Goal: Information Seeking & Learning: Learn about a topic

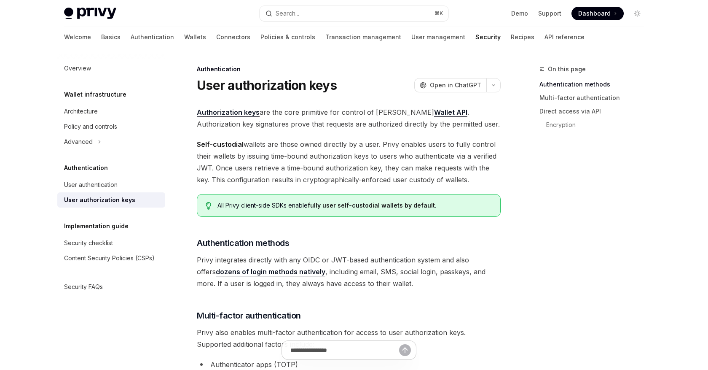
click at [83, 94] on h5 "Wallet infrastructure" at bounding box center [95, 94] width 62 height 10
click at [76, 113] on div "Architecture" at bounding box center [81, 111] width 34 height 10
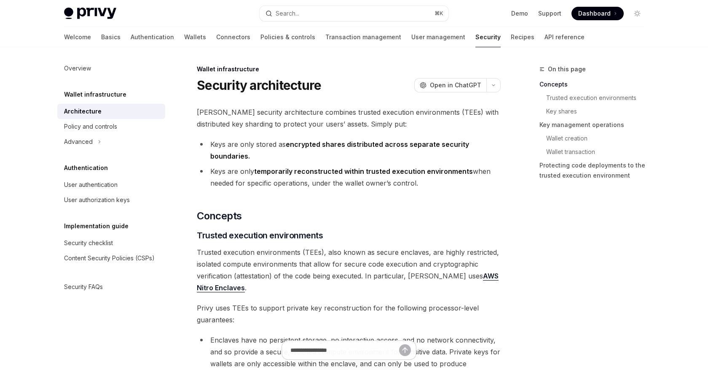
scroll to position [17, 0]
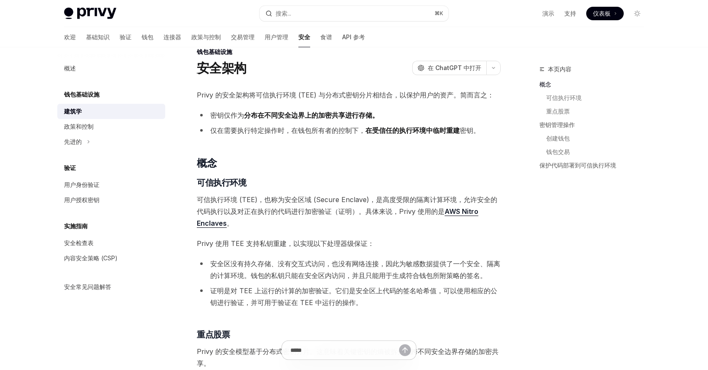
click at [227, 117] on font "密钥仅作为" at bounding box center [227, 115] width 34 height 8
click at [242, 113] on font "密钥仅作为" at bounding box center [227, 115] width 34 height 8
click at [278, 110] on li "密钥仅作为 分布在不同安全边界上的加密共享进行存储。" at bounding box center [349, 115] width 304 height 12
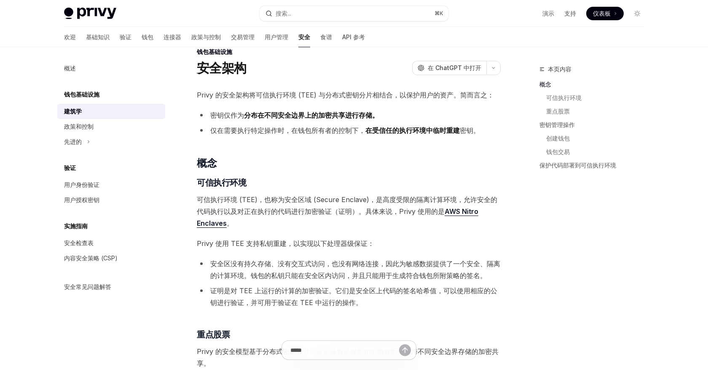
click at [278, 110] on li "密钥仅作为 分布在不同安全边界上的加密共享进行存储。" at bounding box center [349, 115] width 304 height 12
click at [277, 127] on font "仅在需要执行特定操作时，在钱包所有者的控制下，" at bounding box center [287, 130] width 155 height 8
click at [287, 130] on font "仅在需要执行特定操作时，在钱包所有者的控制下，" at bounding box center [287, 130] width 155 height 8
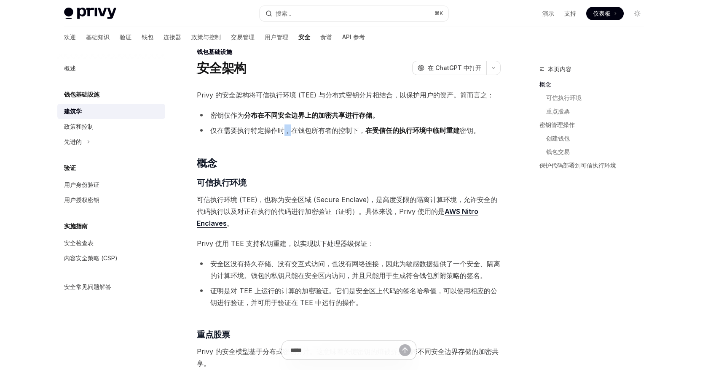
click at [360, 131] on font "仅在需要执行特定操作时，在钱包所有者的控制下，" at bounding box center [287, 130] width 155 height 8
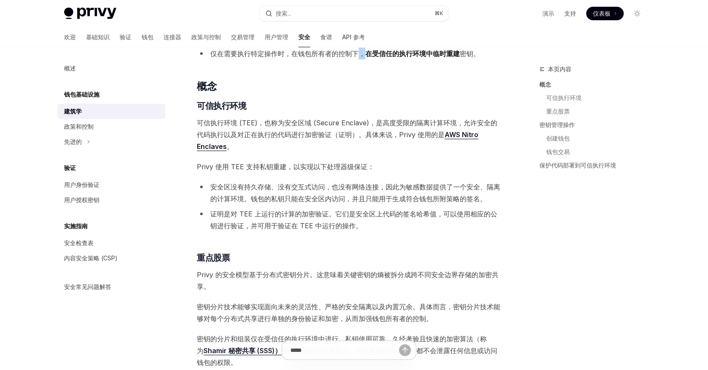
scroll to position [98, 0]
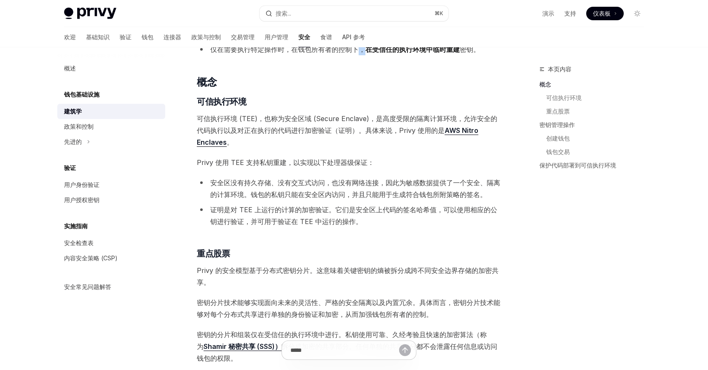
click at [328, 123] on span "可信执行环境 (TEE)，也称为安全区域 (Secure Enclave)，是高度受限的隔离计算环境，允许安全的代码执行以及对正在执行的代码进行加密验证（证明…" at bounding box center [349, 130] width 304 height 35
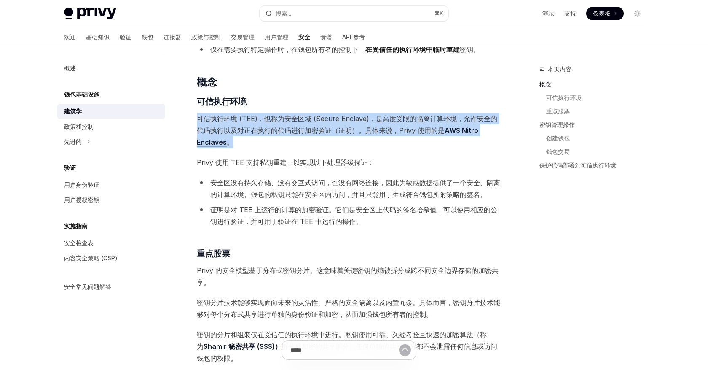
click at [311, 132] on font "可信执行环境 (TEE)，也称为安全区域 (Secure Enclave)，是高度受限的隔离计算环境，允许安全的代码执行以及对正在执行的代码进行加密验证（证明…" at bounding box center [347, 124] width 301 height 20
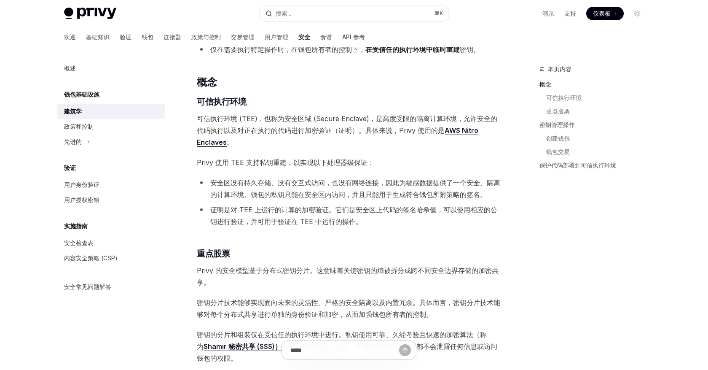
click at [311, 132] on font "可信执行环境 (TEE)，也称为安全区域 (Secure Enclave)，是高度受限的隔离计算环境，允许安全的代码执行以及对正在执行的代码进行加密验证（证明…" at bounding box center [347, 124] width 301 height 20
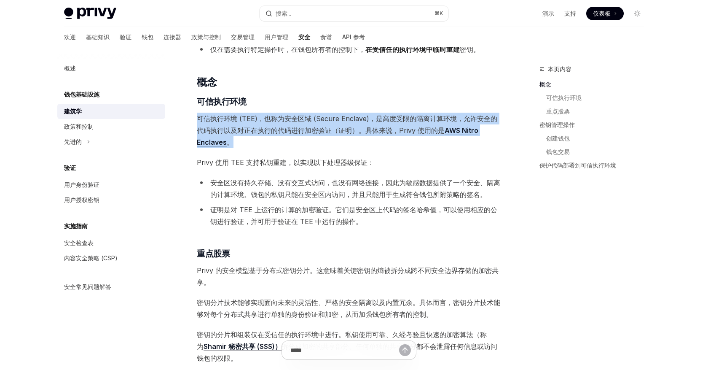
click at [288, 161] on font "Privy 使用 TEE 支持私钥重建，以实现以下处理器级保证：" at bounding box center [285, 162] width 177 height 8
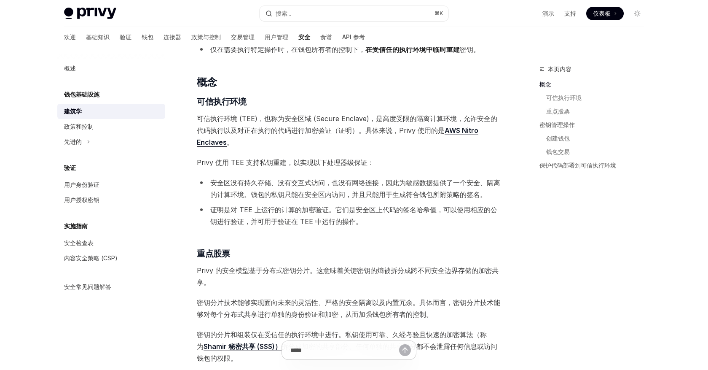
click at [288, 161] on font "Privy 使用 TEE 支持私钥重建，以实现以下处理器级保证：" at bounding box center [285, 162] width 177 height 8
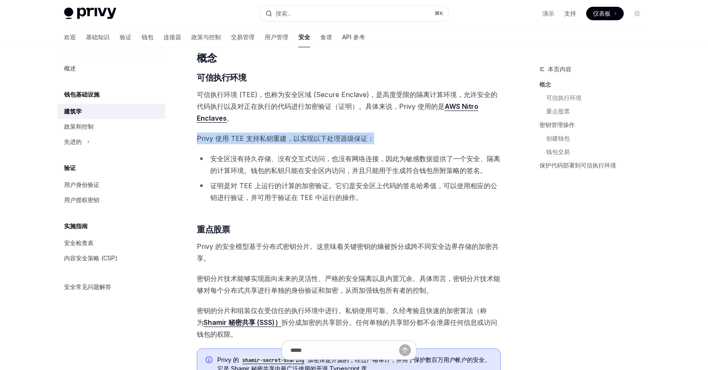
click at [261, 160] on font "安全区没有持久存储、没有交互式访问，也没有网络连接，因此为敏感数据提供了一个安全、隔离的计算环境。钱包的私钥只能在安全区内访问，并且只能用于生成符合钱包所附策…" at bounding box center [355, 164] width 290 height 20
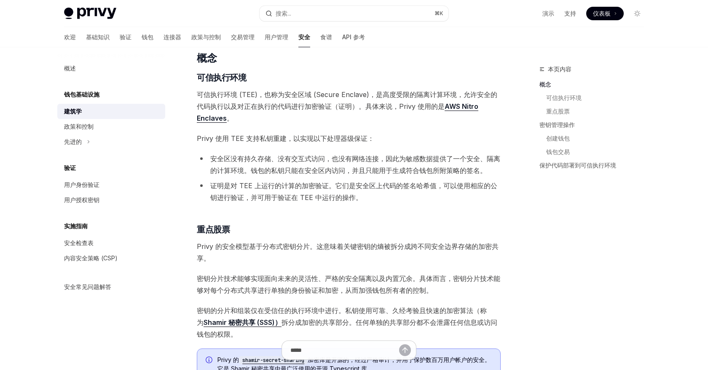
click at [261, 160] on font "安全区没有持久存储、没有交互式访问，也没有网络连接，因此为敏感数据提供了一个安全、隔离的计算环境。钱包的私钥只能在安全区内访问，并且只能用于生成符合钱包所附策…" at bounding box center [355, 164] width 290 height 20
click at [276, 158] on font "安全区没有持久存储、没有交互式访问，也没有网络连接，因此为敏感数据提供了一个安全、隔离的计算环境。钱包的私钥只能在安全区内访问，并且只能用于生成符合钱包所附策…" at bounding box center [355, 164] width 290 height 20
click at [328, 158] on font "安全区没有持久存储、没有交互式访问，也没有网络连接，因此为敏感数据提供了一个安全、隔离的计算环境。钱包的私钥只能在安全区内访问，并且只能用于生成符合钱包所附策…" at bounding box center [355, 164] width 290 height 20
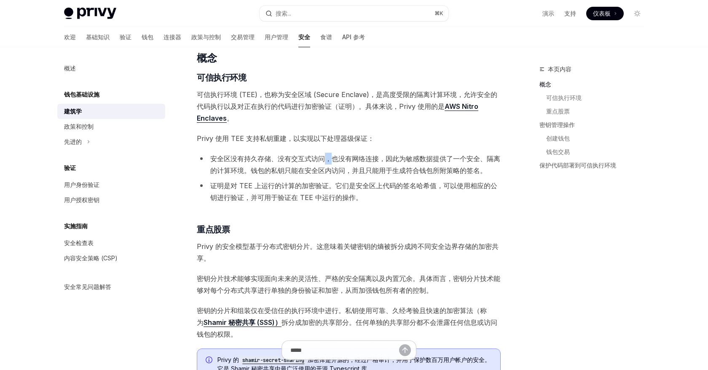
click at [370, 158] on font "安全区没有持久存储、没有交互式访问，也没有网络连接，因此为敏感数据提供了一个安全、隔离的计算环境。钱包的私钥只能在安全区内访问，并且只能用于生成符合钱包所附策…" at bounding box center [355, 164] width 290 height 20
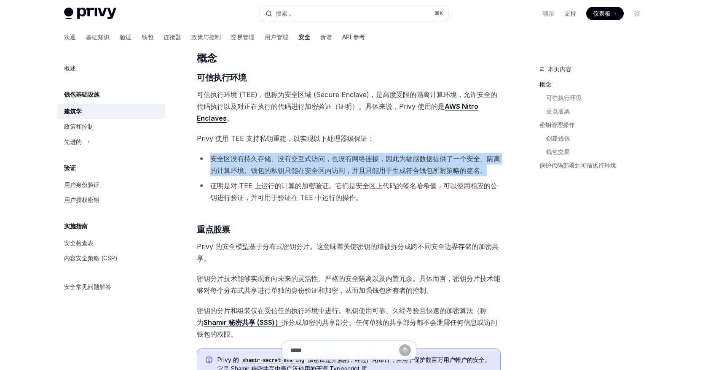
click at [293, 196] on font "证明是对 TEE 上运行的计算的加密验证。它们是安全区上代码的签名哈希值，可以使用相应的公钥进行验证，并可用于验证在 TEE 中运行的操作。" at bounding box center [353, 191] width 287 height 20
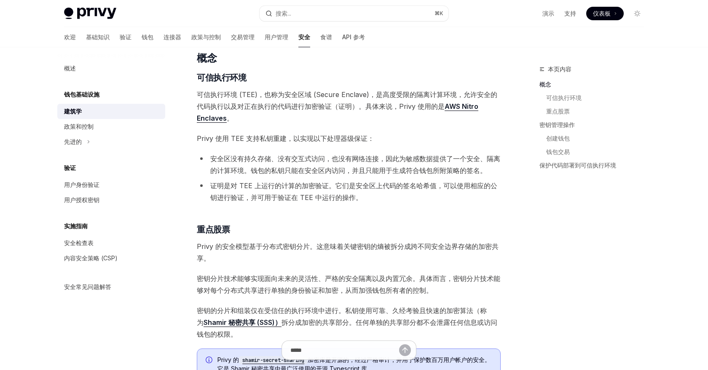
click at [293, 196] on font "证明是对 TEE 上运行的计算的加密验证。它们是安全区上代码的签名哈希值，可以使用相应的公钥进行验证，并可用于验证在 TEE 中运行的操作。" at bounding box center [353, 191] width 287 height 20
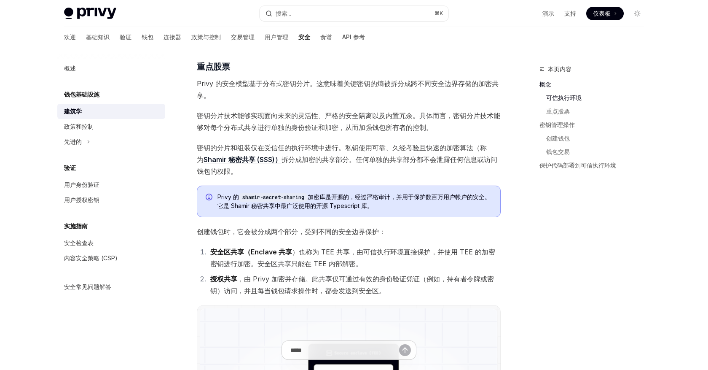
scroll to position [288, 0]
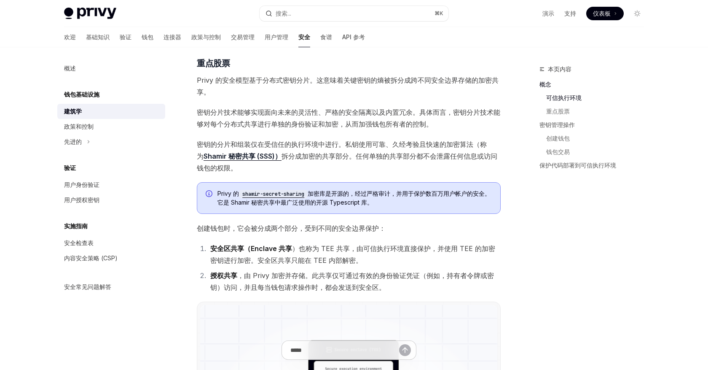
click at [312, 79] on font "Privy 的安全模型基于分布式密钥分片。这意味着关键密钥的熵被拆分成跨不同安全边界存储的加密共享。" at bounding box center [348, 86] width 302 height 20
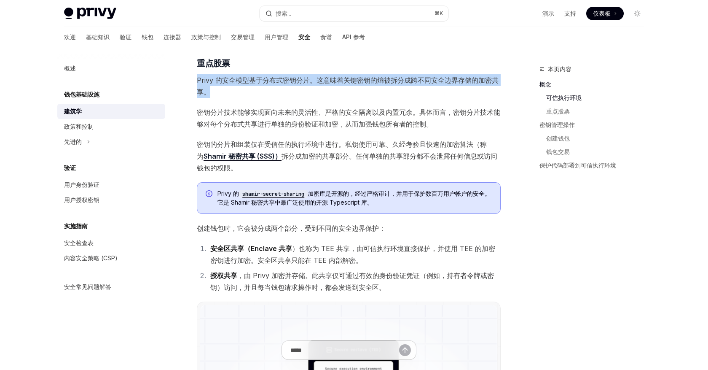
click at [218, 114] on font "密钥分片技术能够实现面向未来的灵活性、严格的安全隔离以及内置冗余。具体而言，密钥分片技术能够对每个分布式共享进行单独的身份验证和加密，从而加强钱包所有者的控制。" at bounding box center [348, 118] width 303 height 20
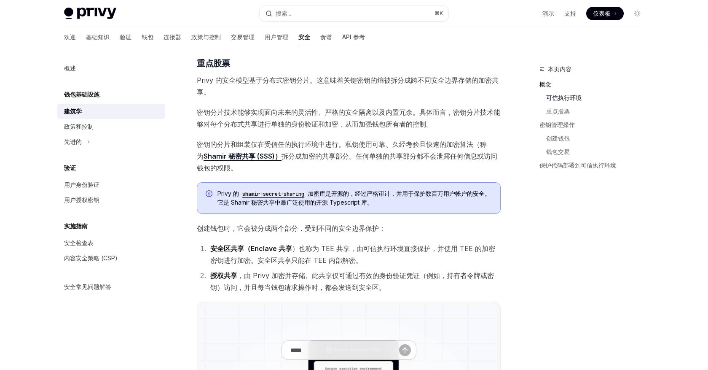
click at [218, 114] on font "密钥分片技术能够实现面向未来的灵活性、严格的安全隔离以及内置冗余。具体而言，密钥分片技术能够对每个分布式共享进行单独的身份验证和加密，从而加强钱包所有者的控制。" at bounding box center [348, 118] width 303 height 20
click at [315, 115] on font "密钥分片技术能够实现面向未来的灵活性、严格的安全隔离以及内置冗余。具体而言，密钥分片技术能够对每个分布式共享进行单独的身份验证和加密，从而加强钱包所有者的控制。" at bounding box center [348, 118] width 303 height 20
click at [386, 108] on font "密钥分片技术能够实现面向未来的灵活性、严格的安全隔离以及内置冗余。具体而言，密钥分片技术能够对每个分布式共享进行单独的身份验证和加密，从而加强钱包所有者的控制。" at bounding box center [348, 118] width 303 height 20
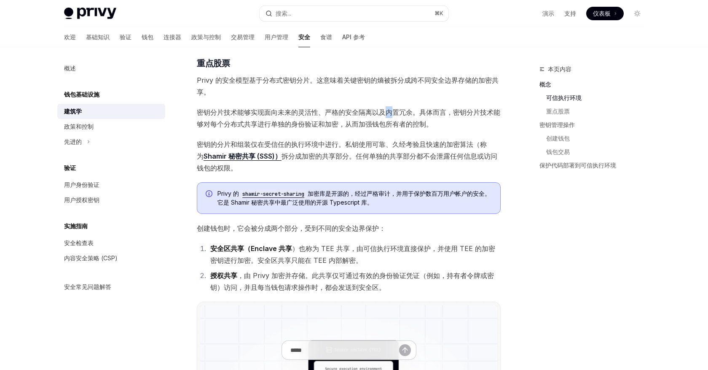
click at [386, 108] on font "密钥分片技术能够实现面向未来的灵活性、严格的安全隔离以及内置冗余。具体而言，密钥分片技术能够对每个分布式共享进行单独的身份验证和加密，从而加强钱包所有者的控制。" at bounding box center [348, 118] width 303 height 20
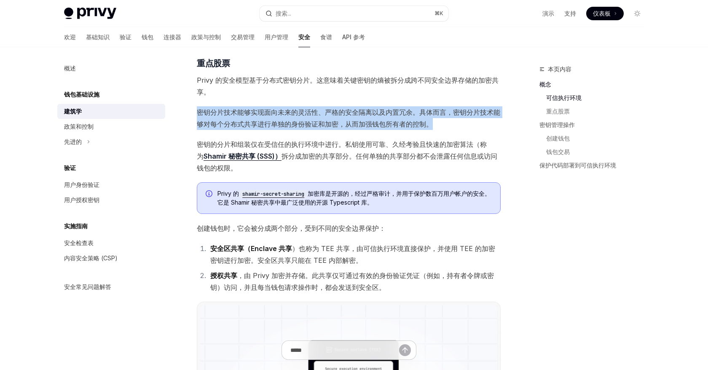
scroll to position [305, 0]
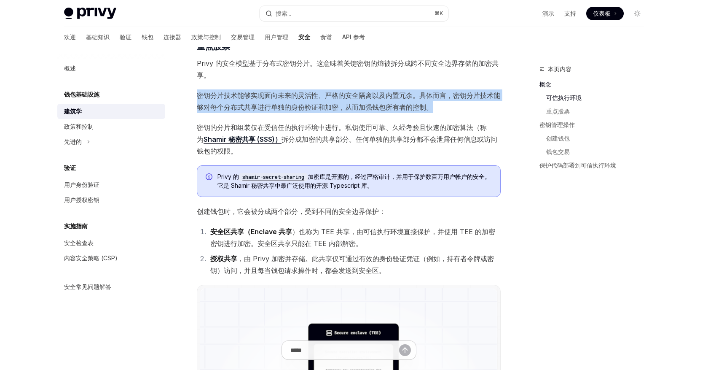
click at [227, 127] on font "密钥的分片和组装仅在受信任的执行环境中进行。私钥使用可靠、久经考验且快速的加密算法（称为" at bounding box center [342, 133] width 290 height 20
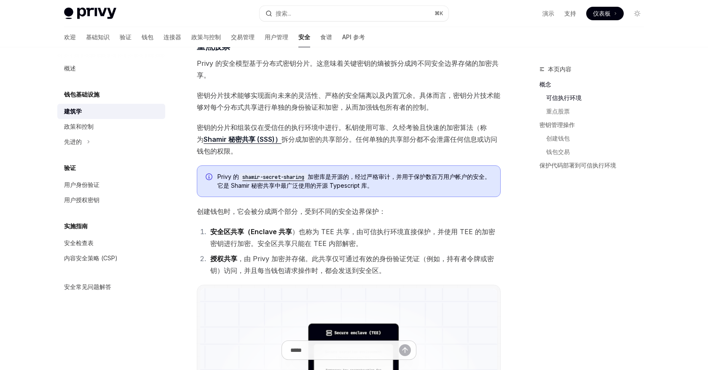
click at [227, 127] on font "密钥的分片和组装仅在受信任的执行环境中进行。私钥使用可靠、久经考验且快速的加密算法（称为" at bounding box center [342, 133] width 290 height 20
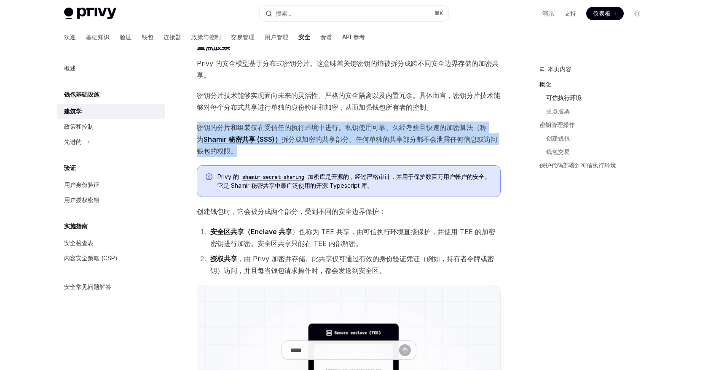
click at [373, 139] on font "拆分成加密的共享部分。任何单独的共享部分都不会泄露任何信息或访问钱包的权限。" at bounding box center [347, 145] width 301 height 20
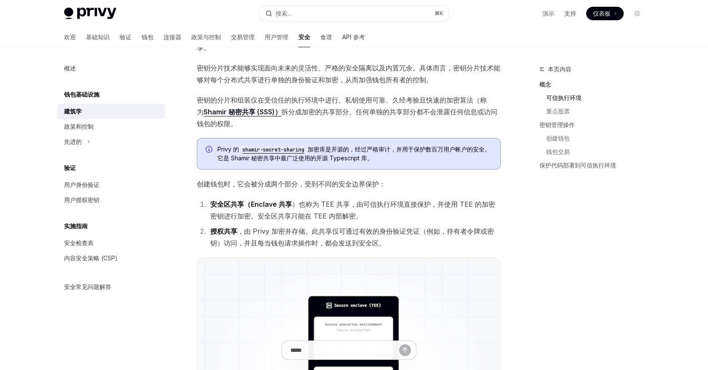
scroll to position [357, 0]
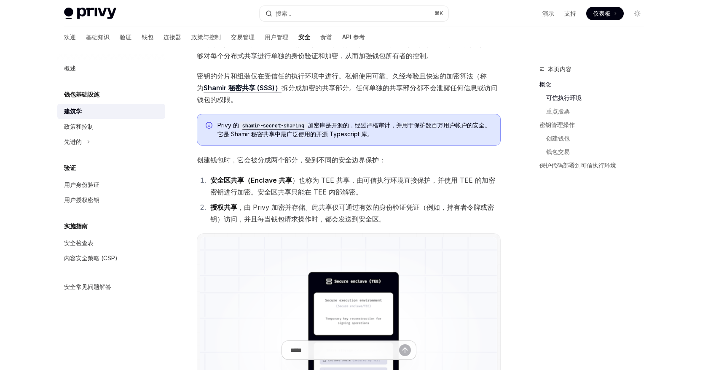
click at [335, 127] on font "加密库是开源的，经过严格审计，并用于保护数百万用户帐户的安全。它是 Shamir 秘密共享中最广泛使用的开源 Typescript 库。" at bounding box center [353, 129] width 273 height 16
click at [390, 122] on font "加密库是开源的，经过严格审计，并用于保护数百万用户帐户的安全。它是 Shamir 秘密共享中最广泛使用的开源 Typescript 库。" at bounding box center [353, 129] width 273 height 16
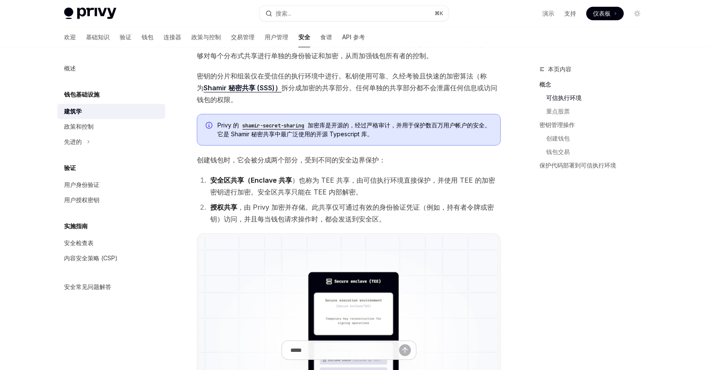
click at [361, 180] on font "）也称为 TEE 共享，由可信执行环境直接保护，并使用 TEE 的加密密钥进行加密。安全区共享只能在 TEE 内部解密。" at bounding box center [352, 186] width 285 height 20
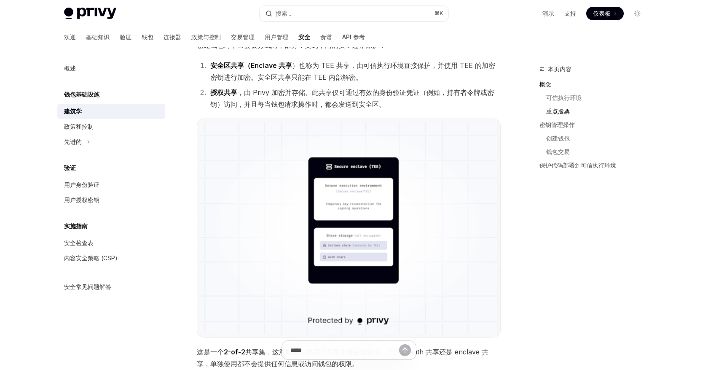
scroll to position [474, 0]
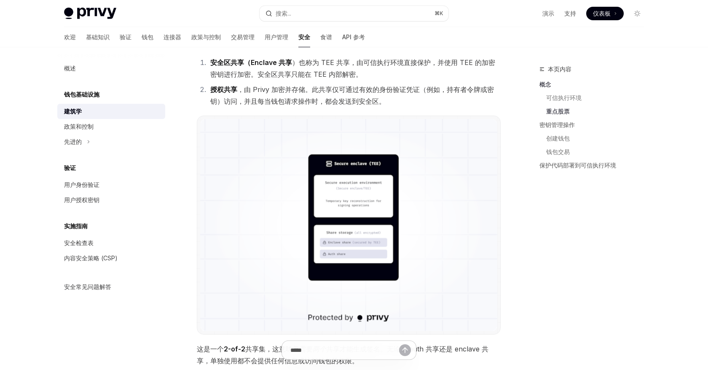
click at [339, 58] on font "）也称为 TEE 共享，由可信执行环境直接保护，并使用 TEE 的加密密钥进行加密。安全区共享只能在 TEE 内部解密。" at bounding box center [352, 68] width 285 height 20
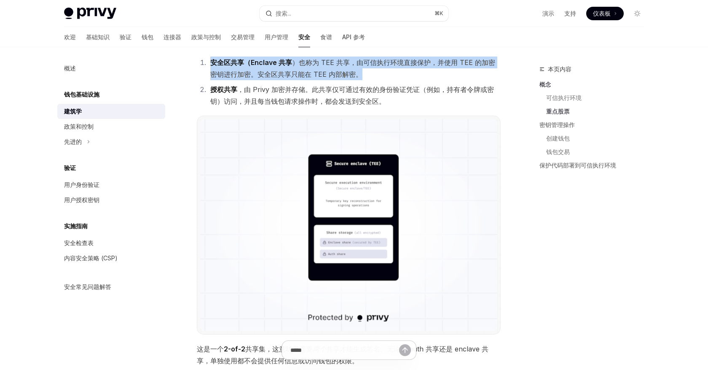
click at [341, 89] on font "，由 Privy 加密并存储。此共享仅可通过有效的身份验证凭证（例如，持有者令牌或密钥）访问，并且每当钱包请求操作时，都会发送到安全区。" at bounding box center [352, 95] width 284 height 20
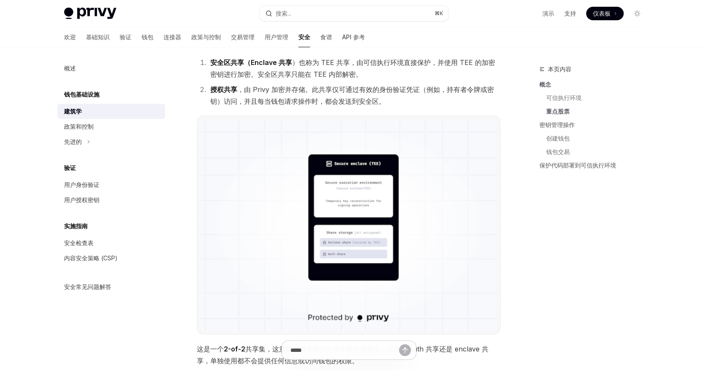
click at [341, 89] on font "，由 Privy 加密并存储。此共享仅可通过有效的身份验证凭证（例如，持有者令牌或密钥）访问，并且每当钱包请求操作时，都会发送到安全区。" at bounding box center [352, 95] width 284 height 20
click at [234, 85] on font "授权共享" at bounding box center [223, 89] width 27 height 8
click at [244, 86] on font "，由 Privy 加密并存储。此共享仅可通过有效的身份验证凭证（例如，持有者令牌或密钥）访问，并且每当钱包请求操作时，都会发送到安全区。" at bounding box center [352, 95] width 284 height 20
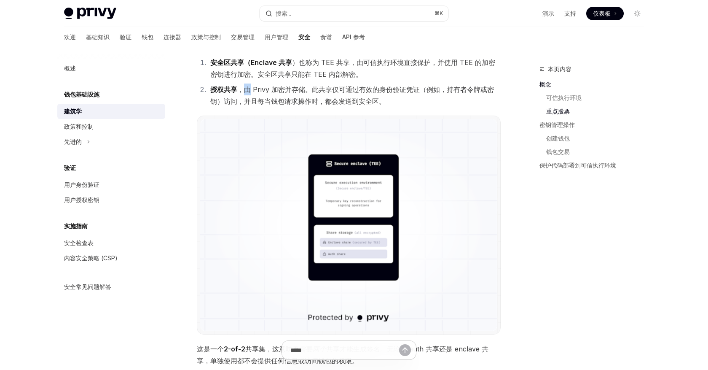
click at [346, 89] on font "，由 Privy 加密并存储。此共享仅可通过有效的身份验证凭证（例如，持有者令牌或密钥）访问，并且每当钱包请求操作时，都会发送到安全区。" at bounding box center [352, 95] width 284 height 20
click at [385, 90] on font "，由 Privy 加密并存储。此共享仅可通过有效的身份验证凭证（例如，持有者令牌或密钥）访问，并且每当钱包请求操作时，都会发送到安全区。" at bounding box center [352, 95] width 284 height 20
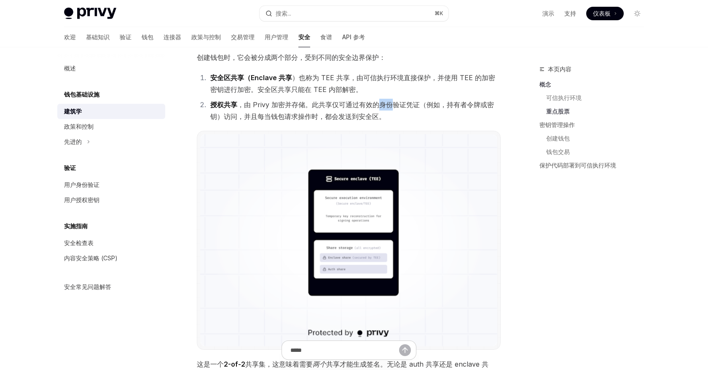
scroll to position [447, 0]
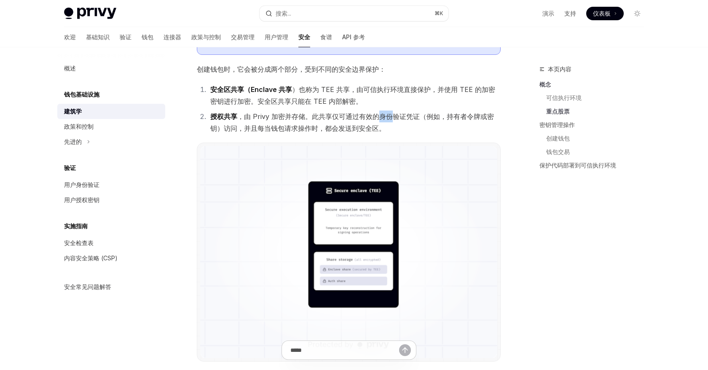
click at [366, 89] on font "）也称为 TEE 共享，由可信执行环境直接保护，并使用 TEE 的加密密钥进行加密。安全区共享只能在 TEE 内部解密。" at bounding box center [352, 95] width 285 height 20
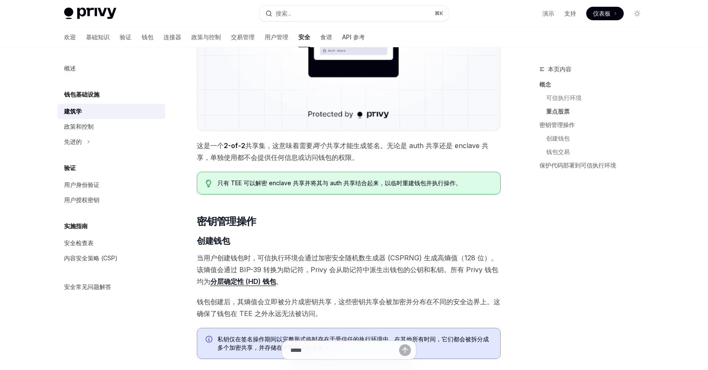
scroll to position [689, 0]
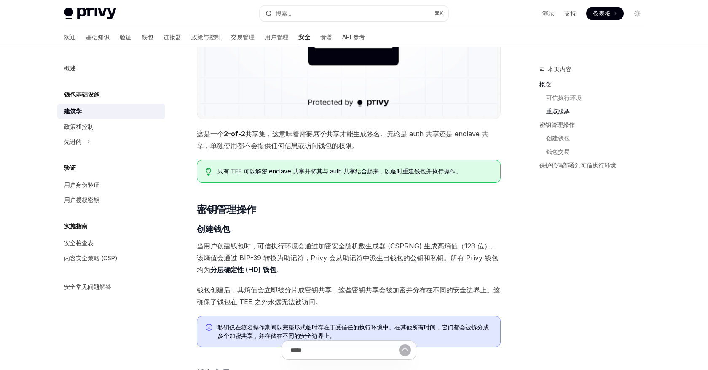
click at [263, 132] on font "共享集，这意味着需要" at bounding box center [278, 133] width 67 height 8
click at [289, 132] on font "共享集，这意味着需要" at bounding box center [278, 133] width 67 height 8
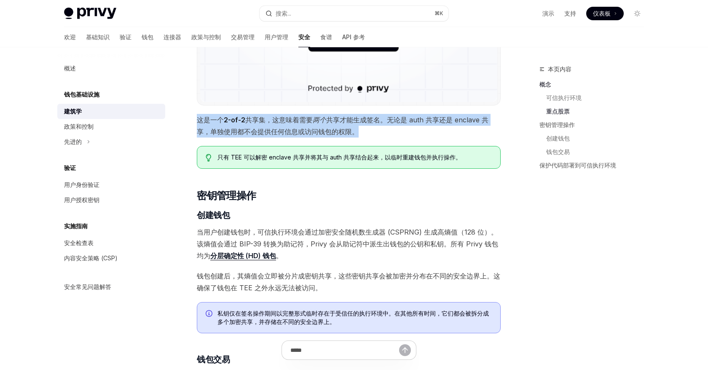
scroll to position [704, 0]
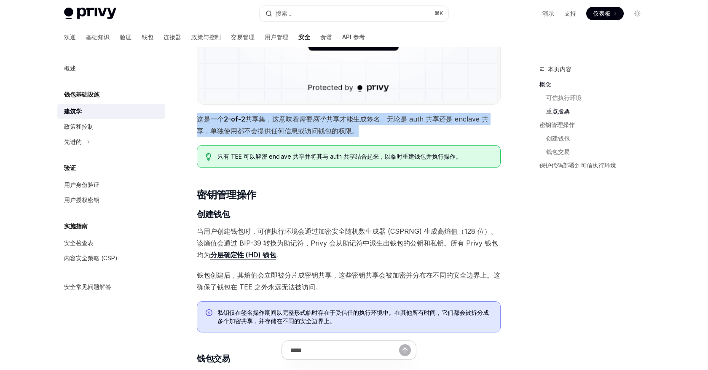
click at [255, 157] on font "只有 TEE 可以解密 enclave 共享并将其与 auth 共享结合起来，以临时重建钱包并执行操作。" at bounding box center [339, 156] width 244 height 7
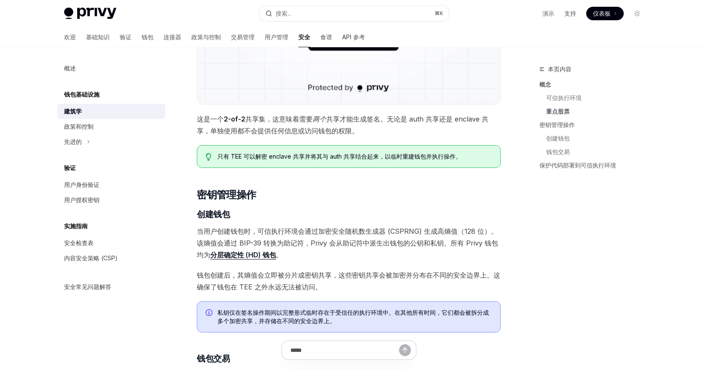
click at [255, 157] on font "只有 TEE 可以解密 enclave 共享并将其与 auth 共享结合起来，以临时重建钱包并执行操作。" at bounding box center [339, 156] width 244 height 7
click at [279, 152] on div "只有 TEE 可以解密 enclave 共享并将其与 auth 共享结合起来，以临时重建钱包并执行操作。" at bounding box center [349, 156] width 304 height 23
click at [319, 157] on font "只有 TEE 可以解密 enclave 共享并将其与 auth 共享结合起来，以临时重建钱包并执行操作。" at bounding box center [339, 156] width 244 height 7
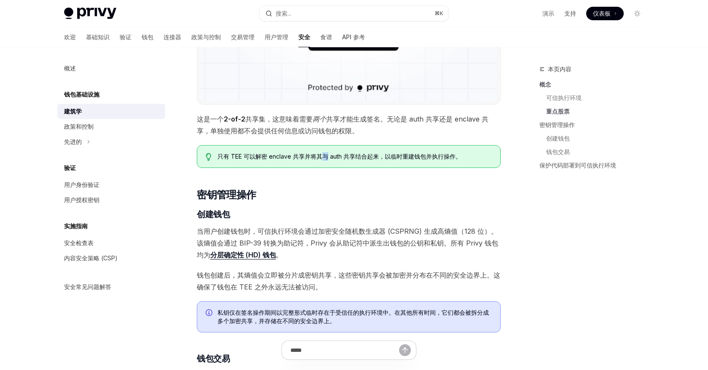
click at [319, 157] on font "只有 TEE 可以解密 enclave 共享并将其与 auth 共享结合起来，以临时重建钱包并执行操作。" at bounding box center [339, 156] width 244 height 7
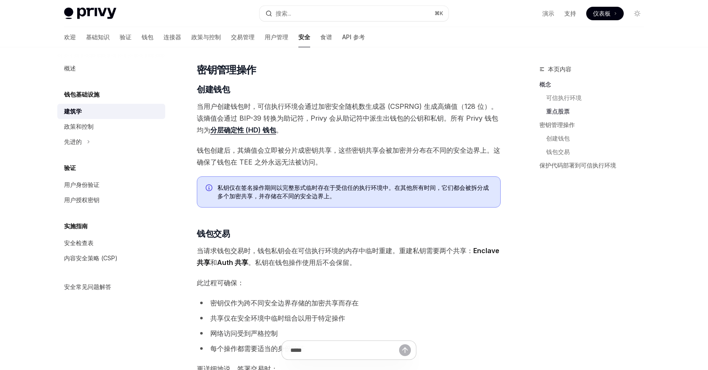
scroll to position [832, 0]
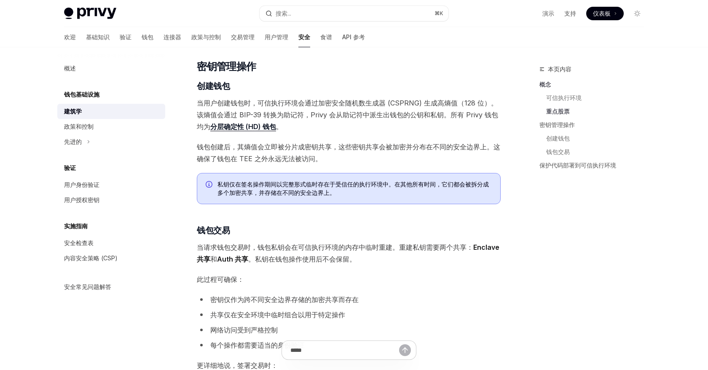
click at [224, 100] on font "当用户创建钱包时，可信执行环境会通过加密安全随机数生成器 (CSPRNG) 生成高熵值（128 位）。该熵值会通过 BIP-39 转换为助记符，Privy 会…" at bounding box center [347, 115] width 301 height 32
click at [261, 102] on font "当用户创建钱包时，可信执行环境会通过加密安全随机数生成器 (CSPRNG) 生成高熵值（128 位）。该熵值会通过 BIP-39 转换为助记符，Privy 会…" at bounding box center [347, 115] width 301 height 32
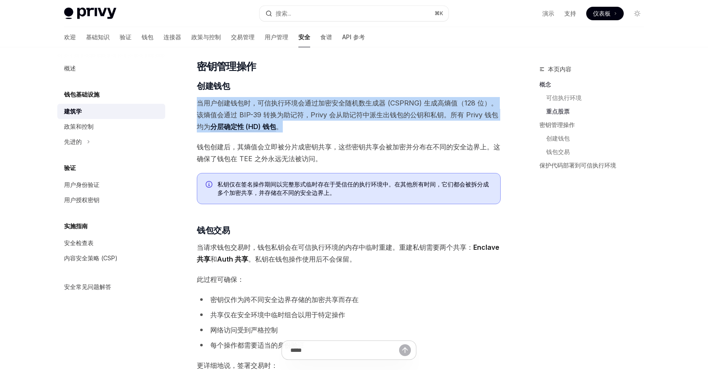
click at [266, 148] on font "钱包创建后，其熵值会立即被分片成密钥共享，这些密钥共享会被加密并分布在不同的安全边界上。这确保了钱包在 TEE 之外永远无法被访问。" at bounding box center [348, 152] width 303 height 20
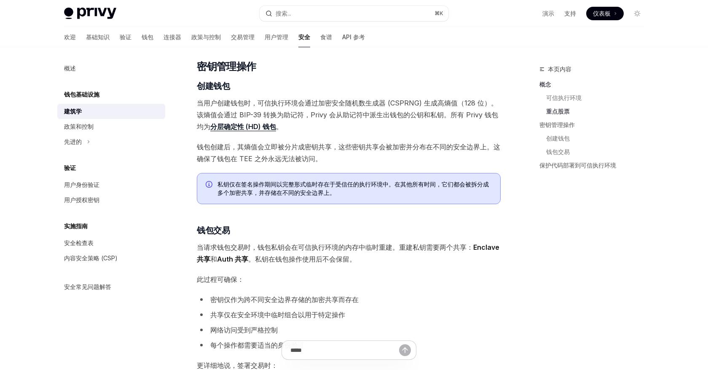
click at [266, 148] on font "钱包创建后，其熵值会立即被分片成密钥共享，这些密钥共享会被加密并分布在不同的安全边界上。这确保了钱包在 TEE 之外永远无法被访问。" at bounding box center [348, 152] width 303 height 20
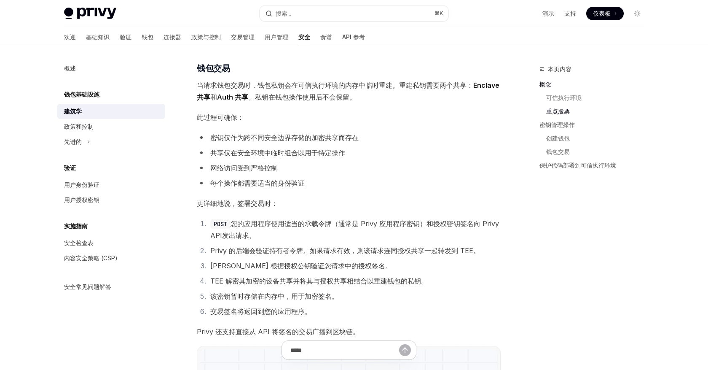
scroll to position [995, 0]
click at [253, 85] on font "当请求钱包交易时，钱包私钥会在可信执行环境的内存中临时重建。重建私钥需要两个共享：" at bounding box center [335, 84] width 277 height 8
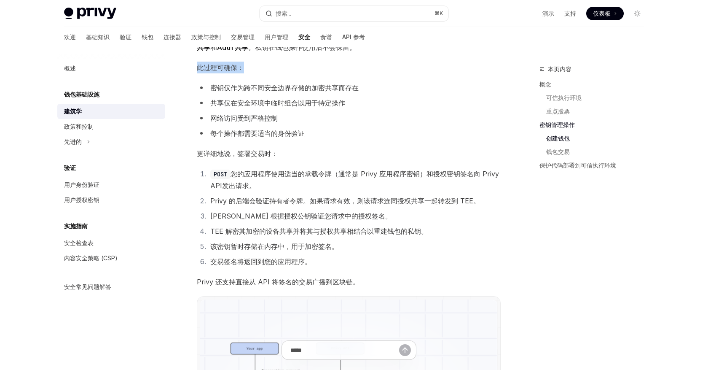
scroll to position [1044, 0]
click at [260, 98] on font "共享仅在安全环境中临时组合以用于特定操作" at bounding box center [277, 102] width 135 height 8
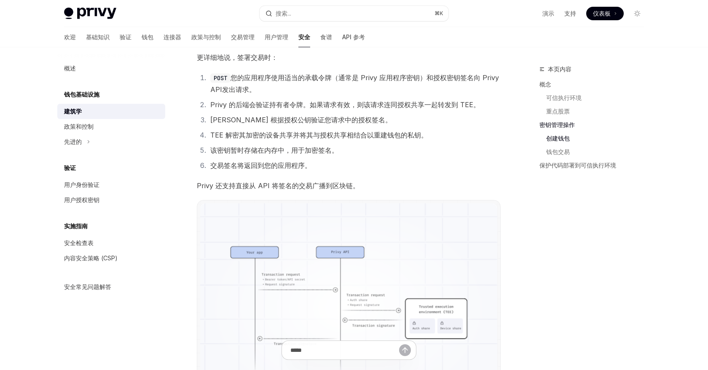
scroll to position [1141, 0]
click at [260, 79] on font "您的应用程序使用适当的承载令牌（通常是 Privy 应用程序密钥）和授权密钥签名向 Privy API" at bounding box center [354, 82] width 289 height 20
click at [287, 74] on font "您的应用程序使用适当的承载令牌（通常是 Privy 应用程序密钥）和授权密钥签名向 Privy API" at bounding box center [354, 82] width 289 height 20
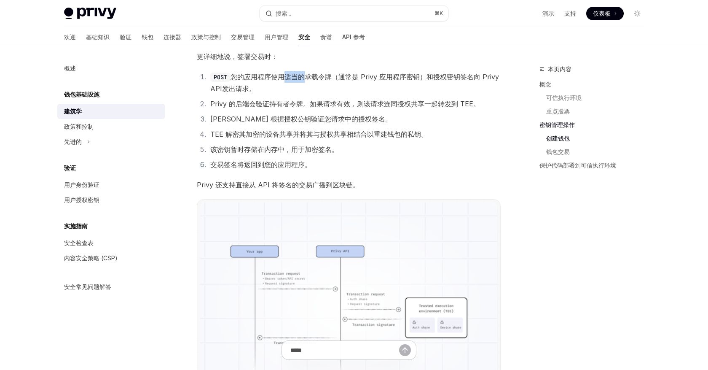
click at [315, 76] on font "您的应用程序使用适当的承载令牌（通常是 Privy 应用程序密钥）和授权密钥签名向 Privy API" at bounding box center [354, 82] width 289 height 20
click at [333, 76] on font "您的应用程序使用适当的承载令牌（通常是 Privy 应用程序密钥）和授权密钥签名向 Privy API" at bounding box center [354, 82] width 289 height 20
click at [268, 102] on font "Privy 的后端会验证持有者令牌。如果请求有效，则该请求连同授权共享一起转发到 TEE。" at bounding box center [345, 103] width 270 height 8
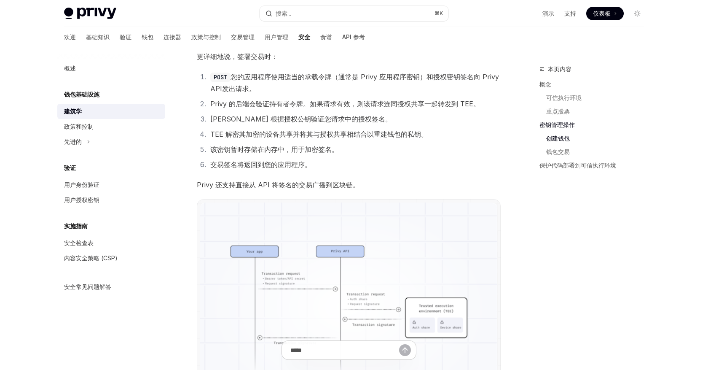
click at [268, 102] on font "Privy 的后端会验证持有者令牌。如果请求有效，则该请求连同授权共享一起转发到 TEE。" at bounding box center [345, 103] width 270 height 8
click at [301, 103] on font "Privy 的后端会验证持有者令牌。如果请求有效，则该请求连同授权共享一起转发到 TEE。" at bounding box center [345, 103] width 270 height 8
click at [349, 102] on font "Privy 的后端会验证持有者令牌。如果请求有效，则该请求连同授权共享一起转发到 TEE。" at bounding box center [345, 103] width 270 height 8
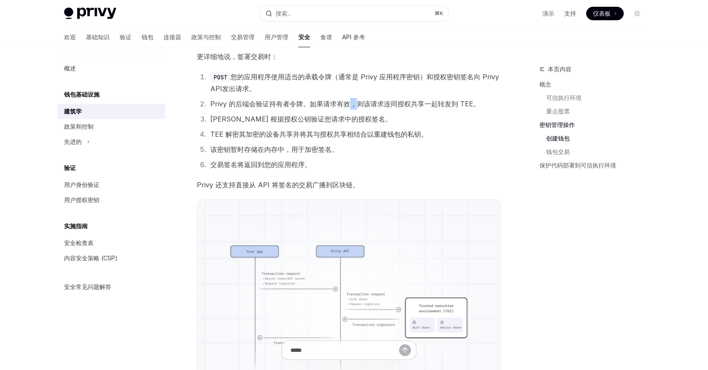
click at [349, 102] on font "Privy 的后端会验证持有者令牌。如果请求有效，则该请求连同授权共享一起转发到 TEE。" at bounding box center [345, 103] width 270 height 8
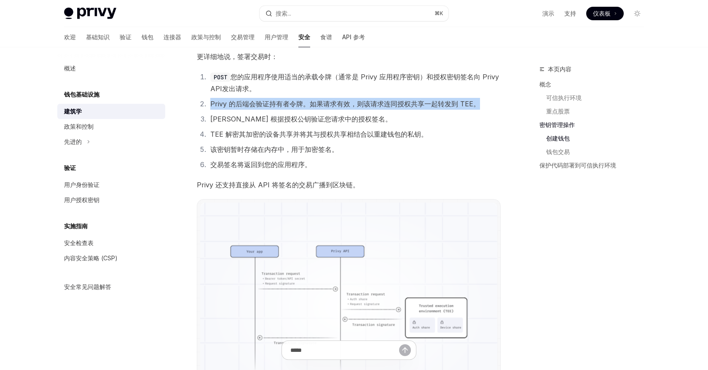
click at [239, 119] on font "[PERSON_NAME] 根据授权公钥验证您请求中的授权签名。" at bounding box center [301, 119] width 182 height 8
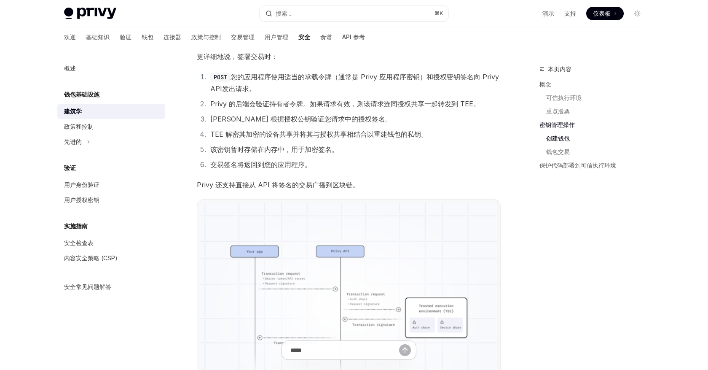
click at [239, 119] on font "[PERSON_NAME] 根据授权公钥验证您请求中的授权签名。" at bounding box center [301, 119] width 182 height 8
click at [264, 119] on font "[PERSON_NAME] 根据授权公钥验证您请求中的授权签名。" at bounding box center [301, 119] width 182 height 8
click at [296, 118] on font "[PERSON_NAME] 根据授权公钥验证您请求中的授权签名。" at bounding box center [301, 119] width 182 height 8
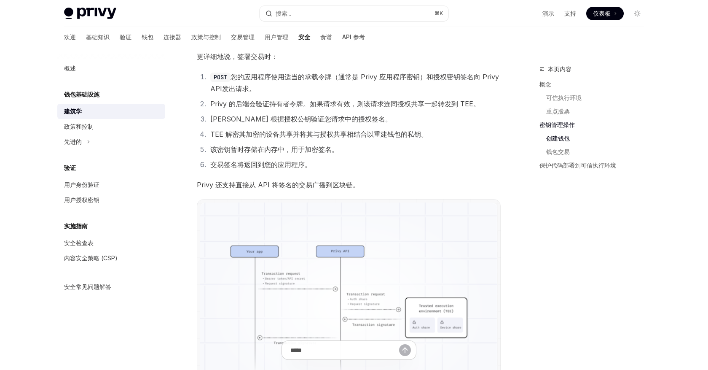
click at [317, 116] on font "[PERSON_NAME] 根据授权公钥验证您请求中的授权签名。" at bounding box center [301, 119] width 182 height 8
click at [295, 134] on font "TEE 解密其加密的设备共享并将其与授权共享相结合以重建钱包的私钥。" at bounding box center [318, 134] width 217 height 8
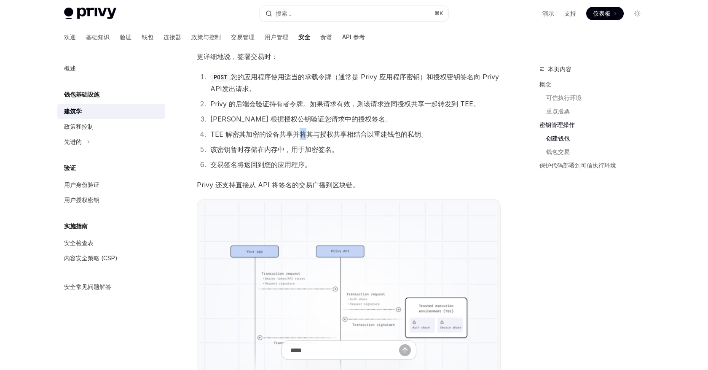
click at [295, 134] on font "TEE 解密其加密的设备共享并将其与授权共享相结合以重建钱包的私钥。" at bounding box center [318, 134] width 217 height 8
click at [284, 148] on font "该密钥暂时存储在内存中，用于加密签名。" at bounding box center [274, 149] width 128 height 8
click at [280, 160] on font "交易签名将返回到您的应用程序。" at bounding box center [260, 164] width 101 height 8
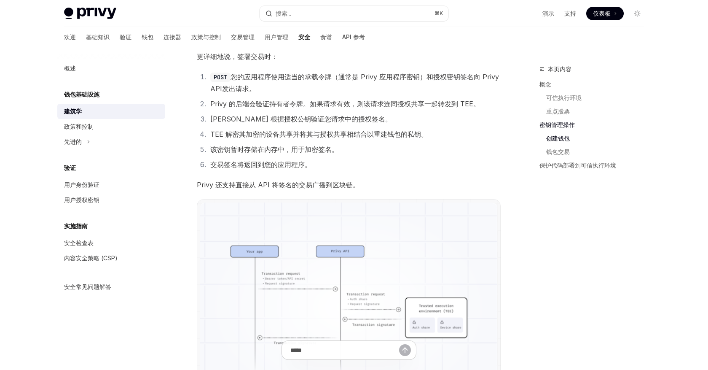
click at [280, 160] on font "交易签名将返回到您的应用程序。" at bounding box center [260, 164] width 101 height 8
click at [266, 183] on font "Privy 还支持直接从 API 将签名的交易广播到区块链。" at bounding box center [278, 184] width 163 height 8
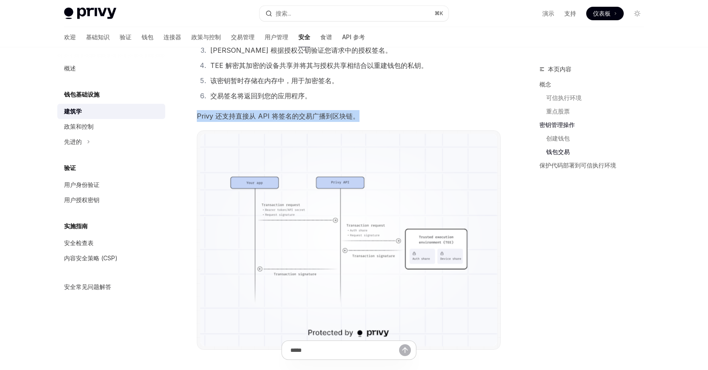
scroll to position [1217, 0]
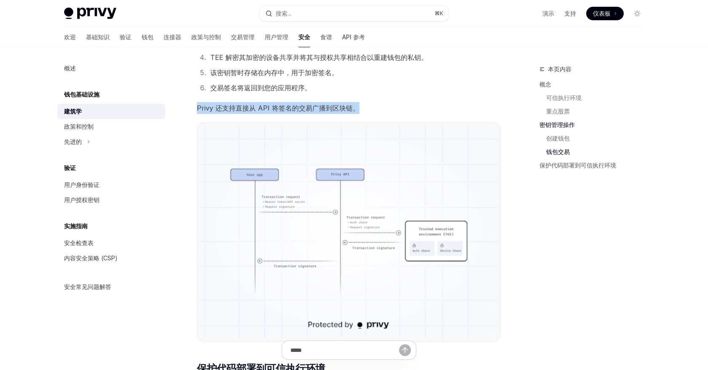
click at [286, 198] on img at bounding box center [348, 232] width 297 height 212
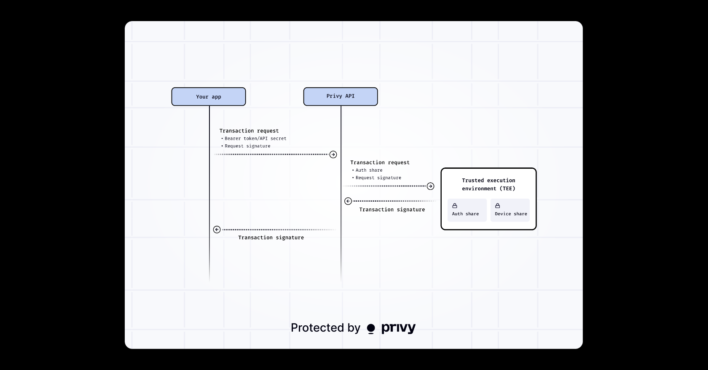
click at [94, 178] on div at bounding box center [354, 185] width 708 height 370
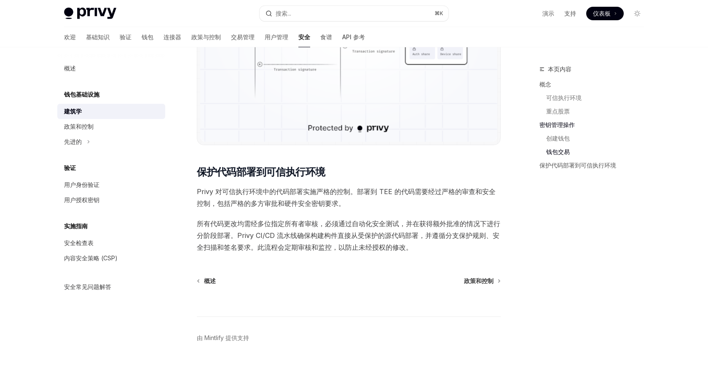
scroll to position [1420, 0]
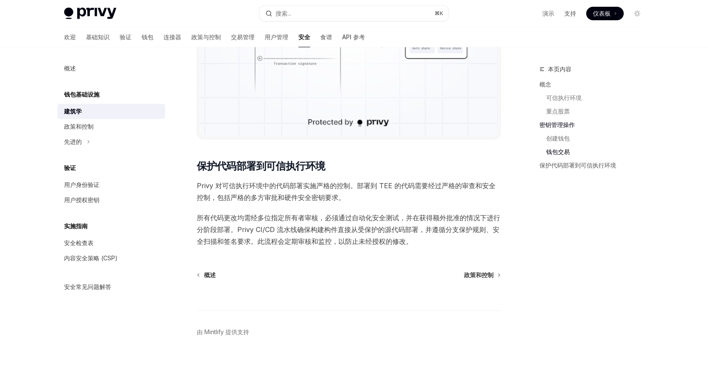
click at [316, 185] on font "Privy 对可信执行环境中的代码部署实施严格的控制。部署到 TEE 的代码需要经过严格的审查和安全控制，包括严格的多方审批和硬件安全密钥要求。" at bounding box center [346, 191] width 299 height 20
click at [309, 225] on font "所有代码更改均需经多位指定所有者审核，必须通过自动化安全测试，并在获得额外批准的情况下进行分阶段部署。Privy CI/CD 流水线确保构建构件直接从受保护的…" at bounding box center [348, 229] width 303 height 32
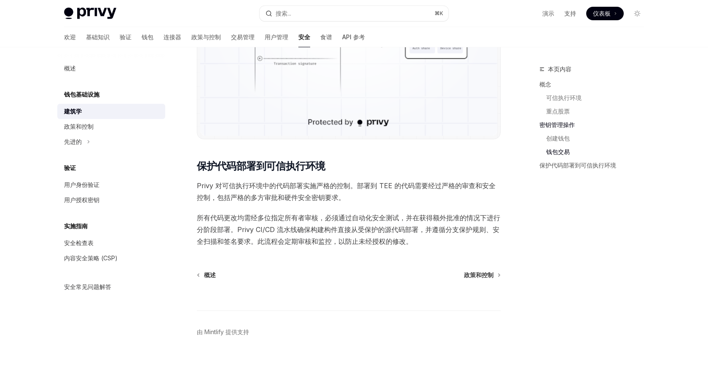
click at [309, 225] on font "所有代码更改均需经多位指定所有者审核，必须通过自动化安全测试，并在获得额外批准的情况下进行分阶段部署。Privy CI/CD 流水线确保构建构件直接从受保护的…" at bounding box center [348, 229] width 303 height 32
click at [316, 225] on font "所有代码更改均需经多位指定所有者审核，必须通过自动化安全测试，并在获得额外批准的情况下进行分阶段部署。Privy CI/CD 流水线确保构建构件直接从受保护的…" at bounding box center [348, 229] width 303 height 32
click at [314, 243] on font "所有代码更改均需经多位指定所有者审核，必须通过自动化安全测试，并在获得额外批准的情况下进行分阶段部署。Privy CI/CD 流水线确保构建构件直接从受保护的…" at bounding box center [348, 229] width 303 height 32
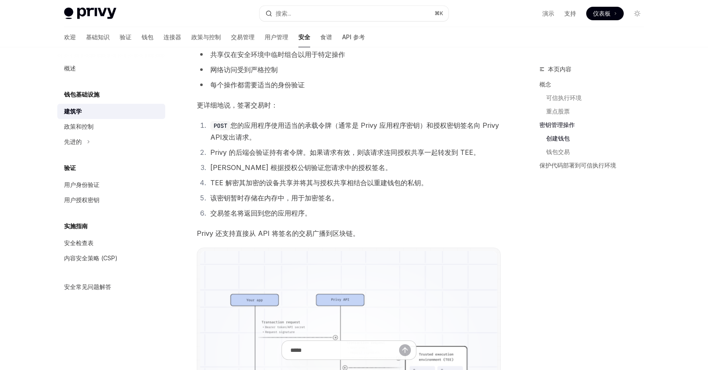
scroll to position [1097, 0]
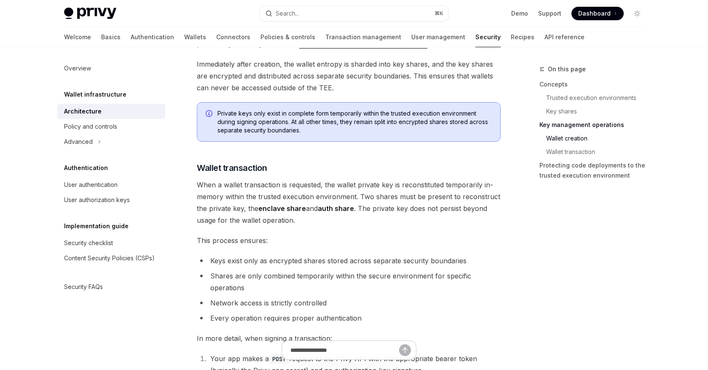
click at [247, 239] on span "This process ensures:" at bounding box center [349, 240] width 304 height 12
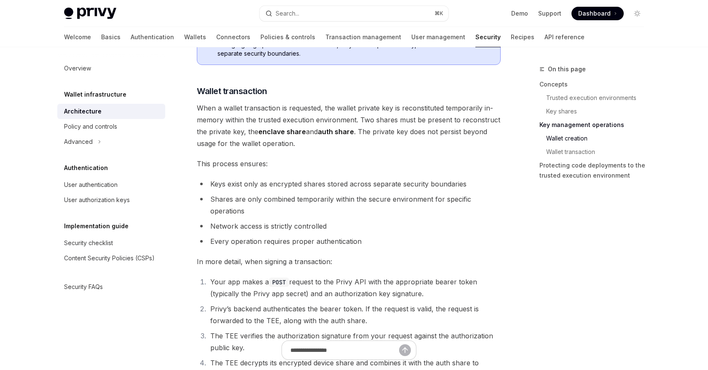
scroll to position [1176, 0]
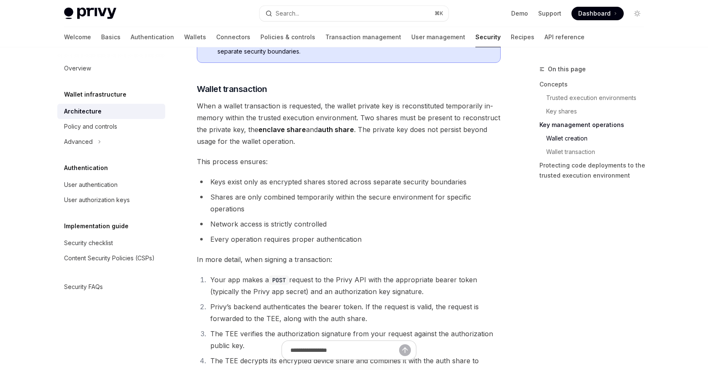
click at [290, 106] on span "When a wallet transaction is requested, the wallet private key is reconstituted…" at bounding box center [349, 123] width 304 height 47
click at [223, 131] on span "When a wallet transaction is requested, the wallet private key is reconstituted…" at bounding box center [349, 123] width 304 height 47
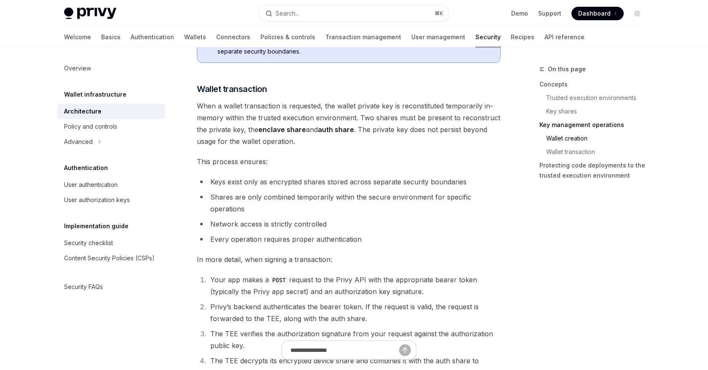
click at [223, 131] on span "When a wallet transaction is requested, the wallet private key is reconstituted…" at bounding box center [349, 123] width 304 height 47
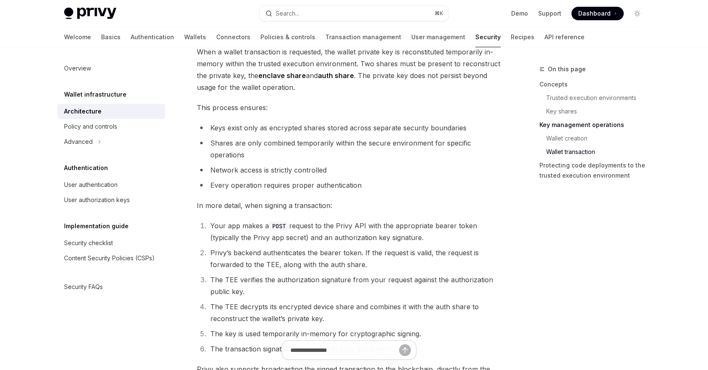
scroll to position [1232, 0]
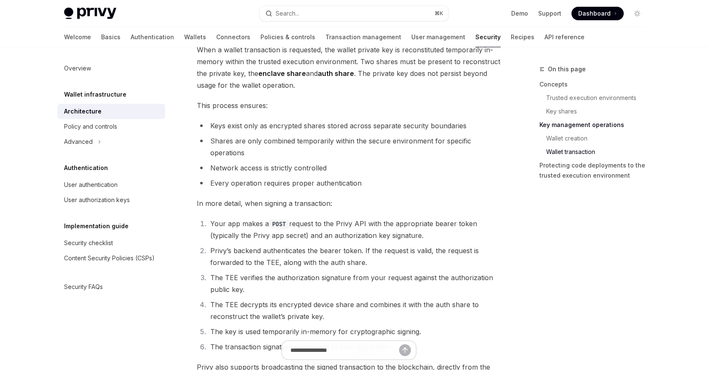
click at [225, 106] on span "This process ensures:" at bounding box center [349, 105] width 304 height 12
click at [236, 127] on li "Keys exist only as encrypted shares stored across separate security boundaries" at bounding box center [349, 126] width 304 height 12
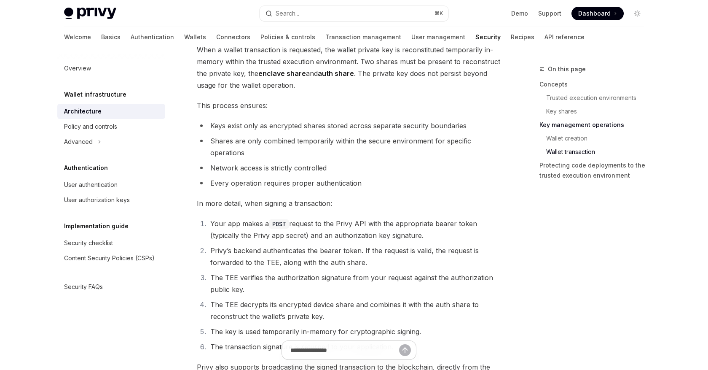
click at [307, 136] on li "Shares are only combined temporarily within the secure environment for specific…" at bounding box center [349, 147] width 304 height 24
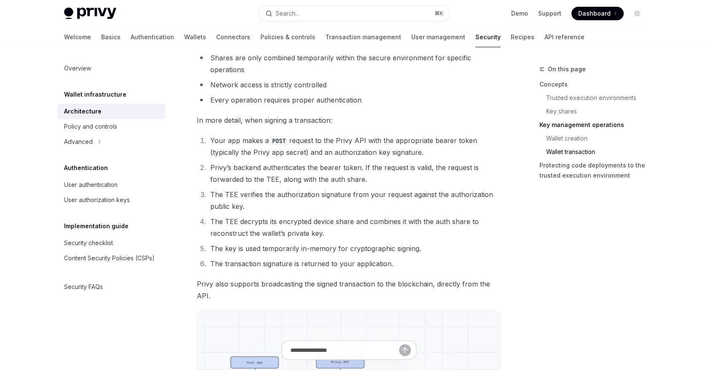
scroll to position [1321, 0]
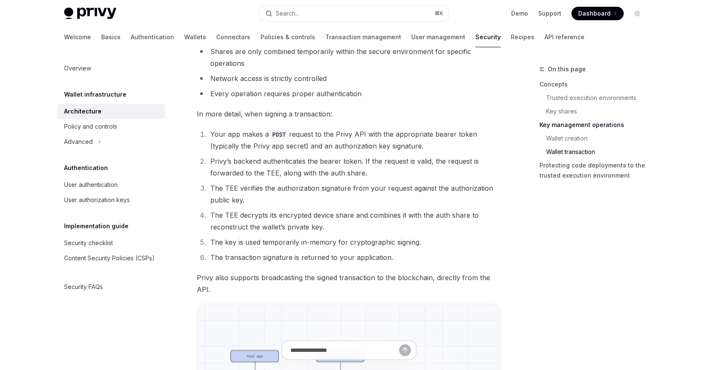
click at [254, 135] on li "Your app makes a POST request to the Privy API with the appropriate bearer toke…" at bounding box center [354, 140] width 293 height 24
click at [312, 130] on li "Your app makes a POST request to the Privy API with the appropriate bearer toke…" at bounding box center [354, 140] width 293 height 24
click at [355, 134] on li "Your app makes a POST request to the Privy API with the appropriate bearer toke…" at bounding box center [354, 140] width 293 height 24
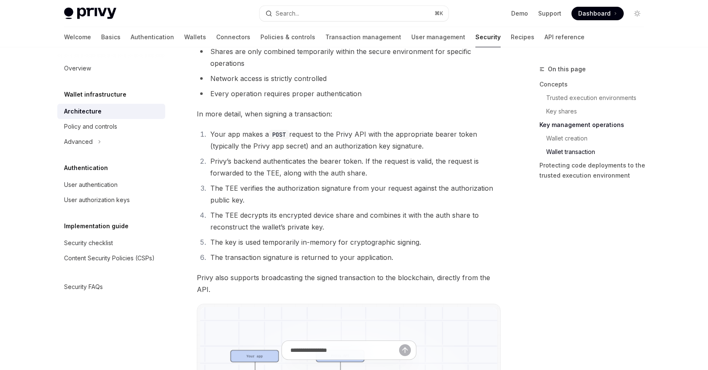
click at [355, 134] on li "Your app makes a POST request to the Privy API with the appropriate bearer toke…" at bounding box center [354, 140] width 293 height 24
click at [416, 131] on li "Your app makes a POST request to the Privy API with the appropriate bearer toke…" at bounding box center [354, 140] width 293 height 24
click at [255, 146] on li "Your app makes a POST request to the Privy API with the appropriate bearer toke…" at bounding box center [354, 140] width 293 height 24
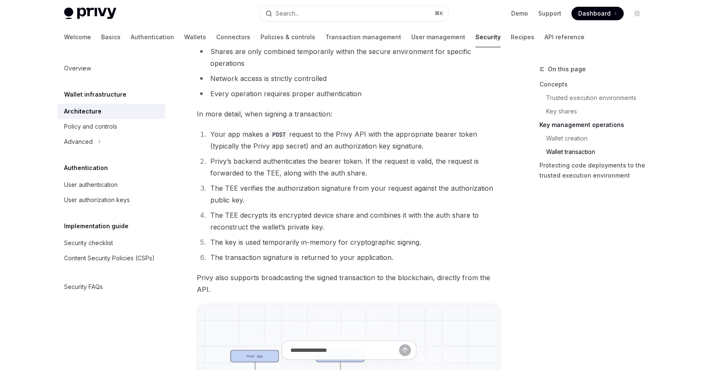
click at [273, 145] on li "Your app makes a POST request to the Privy API with the appropriate bearer toke…" at bounding box center [354, 140] width 293 height 24
click at [294, 145] on li "Your app makes a POST request to the Privy API with the appropriate bearer toke…" at bounding box center [354, 140] width 293 height 24
click at [249, 161] on li "Privy’s backend authenticates the bearer token. If the request is valid, the re…" at bounding box center [354, 167] width 293 height 24
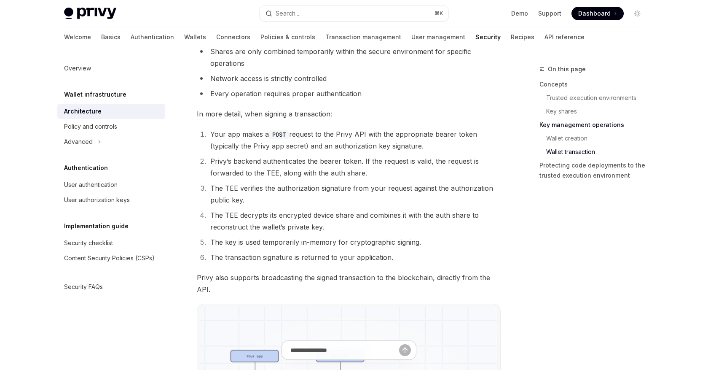
click at [249, 161] on li "Privy’s backend authenticates the bearer token. If the request is valid, the re…" at bounding box center [354, 167] width 293 height 24
click at [281, 158] on li "Privy’s backend authenticates the bearer token. If the request is valid, the re…" at bounding box center [354, 167] width 293 height 24
click at [316, 161] on li "Privy’s backend authenticates the bearer token. If the request is valid, the re…" at bounding box center [354, 167] width 293 height 24
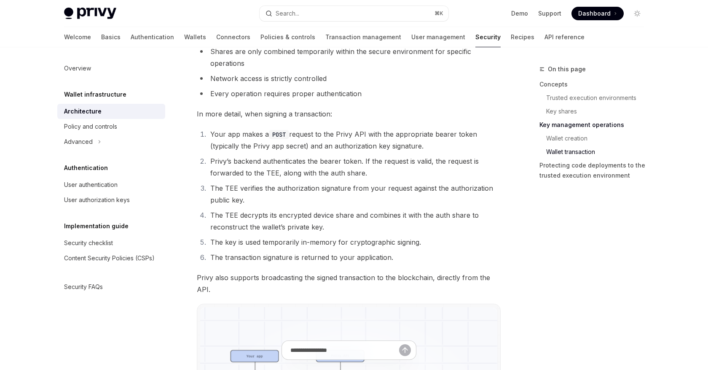
click at [328, 164] on li "Privy’s backend authenticates the bearer token. If the request is valid, the re…" at bounding box center [354, 167] width 293 height 24
click at [347, 161] on li "Privy’s backend authenticates the bearer token. If the request is valid, the re…" at bounding box center [354, 167] width 293 height 24
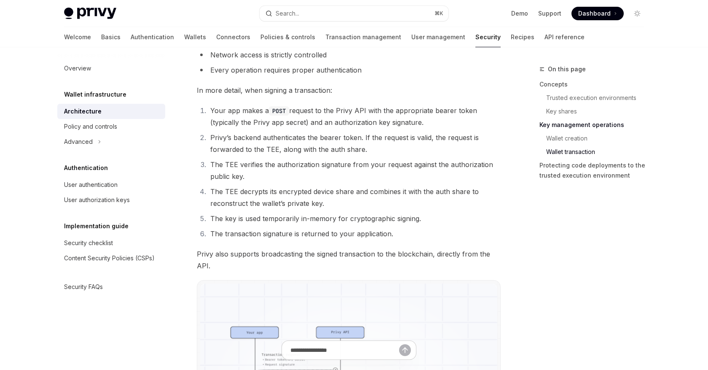
scroll to position [1346, 0]
click at [295, 164] on li "The TEE verifies the authorization signature from your request against the auth…" at bounding box center [354, 169] width 293 height 24
click at [326, 163] on li "The TEE verifies the authorization signature from your request against the auth…" at bounding box center [354, 169] width 293 height 24
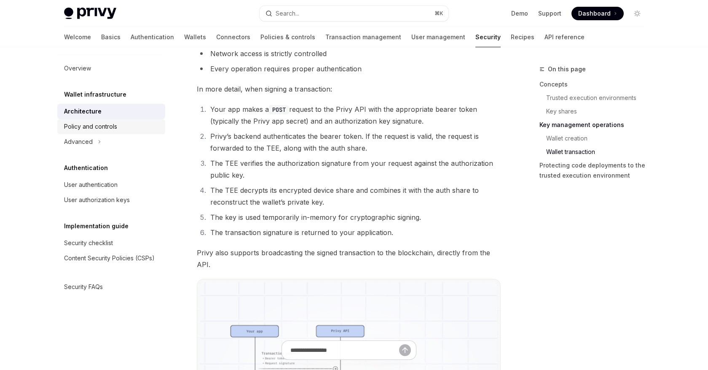
click at [94, 126] on div "Policy and controls" at bounding box center [90, 126] width 53 height 10
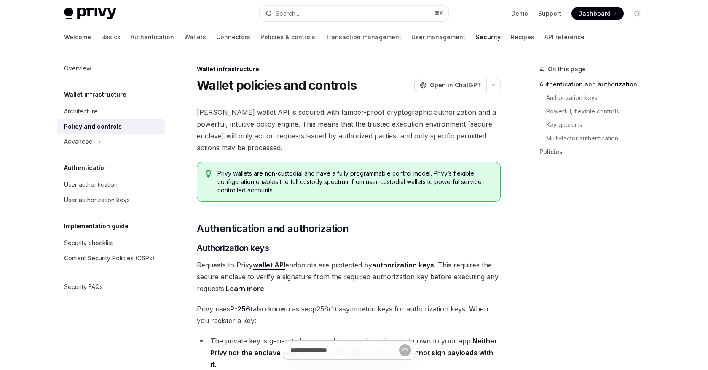
click at [276, 121] on span "[PERSON_NAME] wallet API is secured with tamper-proof cryptographic authorizati…" at bounding box center [349, 129] width 304 height 47
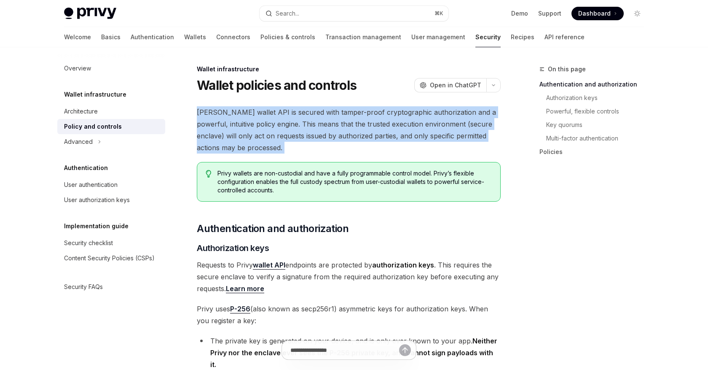
click at [376, 112] on span "[PERSON_NAME] wallet API is secured with tamper-proof cryptographic authorizati…" at bounding box center [349, 129] width 304 height 47
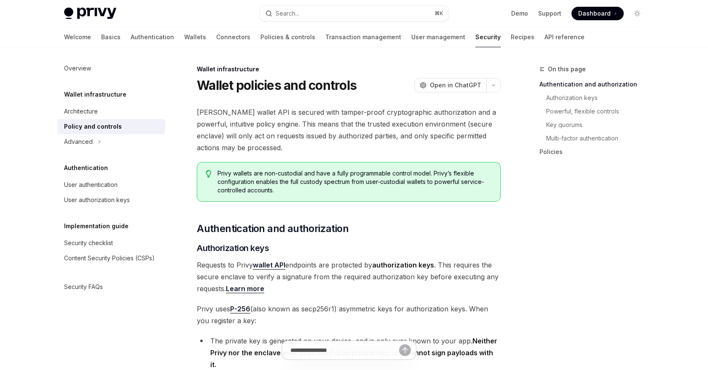
click at [376, 112] on span "[PERSON_NAME] wallet API is secured with tamper-proof cryptographic authorizati…" at bounding box center [349, 129] width 304 height 47
click at [348, 126] on span "[PERSON_NAME] wallet API is secured with tamper-proof cryptographic authorizati…" at bounding box center [349, 129] width 304 height 47
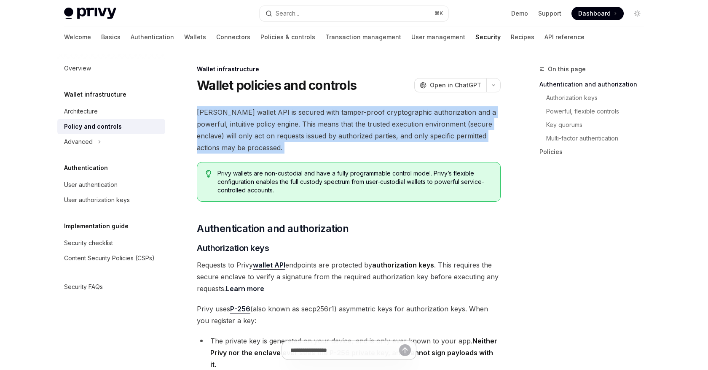
click at [351, 132] on span "[PERSON_NAME] wallet API is secured with tamper-proof cryptographic authorizati…" at bounding box center [349, 129] width 304 height 47
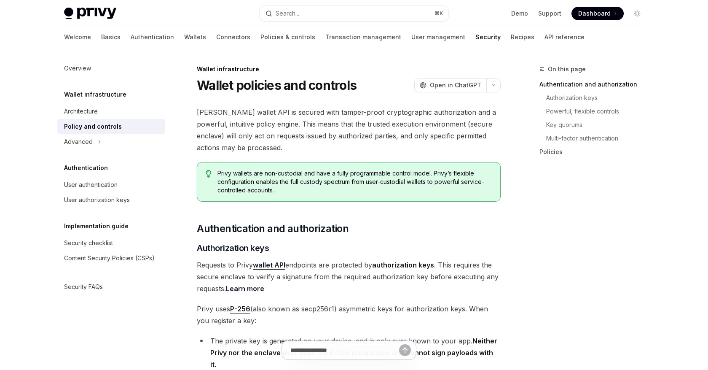
click at [351, 132] on span "[PERSON_NAME] wallet API is secured with tamper-proof cryptographic authorizati…" at bounding box center [349, 129] width 304 height 47
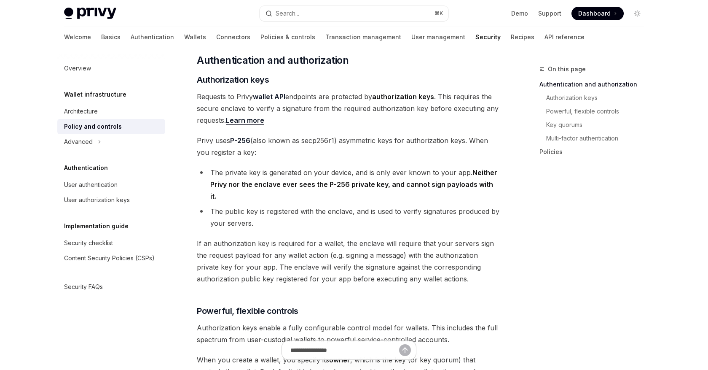
scroll to position [169, 0]
click at [217, 98] on span "Requests to Privy wallet API endpoints are protected by authorization keys . Th…" at bounding box center [349, 107] width 304 height 35
click at [245, 97] on span "Requests to Privy wallet API endpoints are protected by authorization keys . Th…" at bounding box center [349, 107] width 304 height 35
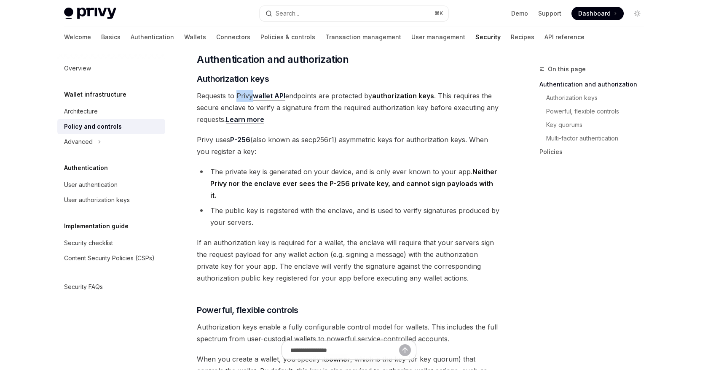
click at [301, 97] on span "Requests to Privy wallet API endpoints are protected by authorization keys . Th…" at bounding box center [349, 107] width 304 height 35
click at [360, 97] on span "Requests to Privy wallet API endpoints are protected by authorization keys . Th…" at bounding box center [349, 107] width 304 height 35
click at [405, 96] on strong "authorization keys" at bounding box center [403, 95] width 62 height 8
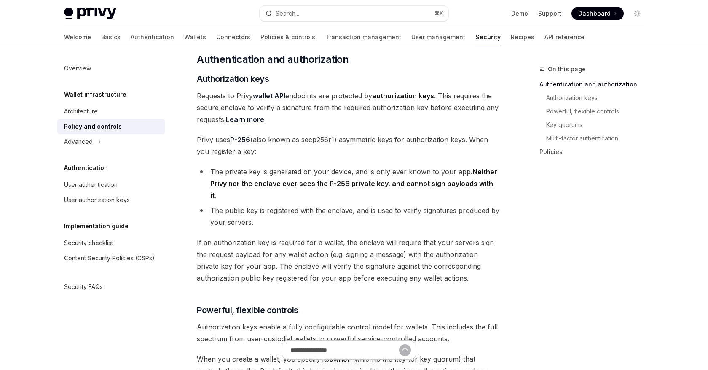
click at [405, 96] on strong "authorization keys" at bounding box center [403, 95] width 62 height 8
click at [444, 105] on span "Requests to Privy wallet API endpoints are protected by authorization keys . Th…" at bounding box center [349, 107] width 304 height 35
click at [297, 111] on span "Requests to Privy wallet API endpoints are protected by authorization keys . Th…" at bounding box center [349, 107] width 304 height 35
click at [352, 123] on span "Requests to Privy wallet API endpoints are protected by authorization keys . Th…" at bounding box center [349, 107] width 304 height 35
click at [330, 101] on span "Requests to Privy wallet API endpoints are protected by authorization keys . Th…" at bounding box center [349, 107] width 304 height 35
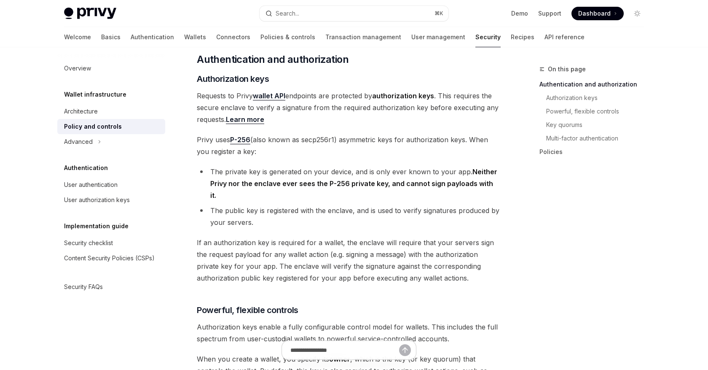
click at [391, 98] on strong "authorization keys" at bounding box center [403, 95] width 62 height 8
click at [211, 107] on span "Requests to Privy wallet API endpoints are protected by authorization keys . Th…" at bounding box center [349, 107] width 304 height 35
click at [232, 108] on span "Requests to Privy wallet API endpoints are protected by authorization keys . Th…" at bounding box center [349, 107] width 304 height 35
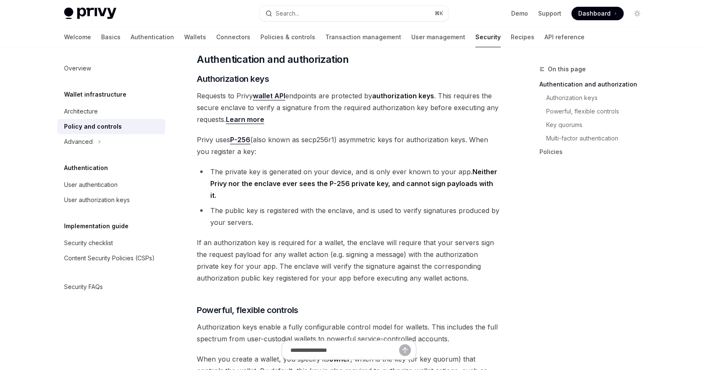
click at [232, 108] on span "Requests to Privy wallet API endpoints are protected by authorization keys . Th…" at bounding box center [349, 107] width 304 height 35
click at [265, 108] on span "Requests to Privy wallet API endpoints are protected by authorization keys . Th…" at bounding box center [349, 107] width 304 height 35
click at [301, 107] on span "Requests to Privy wallet API endpoints are protected by authorization keys . Th…" at bounding box center [349, 107] width 304 height 35
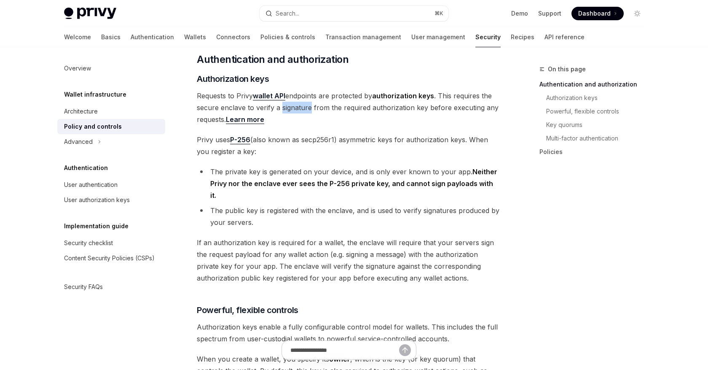
click at [337, 108] on span "Requests to Privy wallet API endpoints are protected by authorization keys . Th…" at bounding box center [349, 107] width 304 height 35
click at [367, 111] on span "Requests to Privy wallet API endpoints are protected by authorization keys . Th…" at bounding box center [349, 107] width 304 height 35
click at [353, 107] on span "Requests to Privy wallet API endpoints are protected by authorization keys . Th…" at bounding box center [349, 107] width 304 height 35
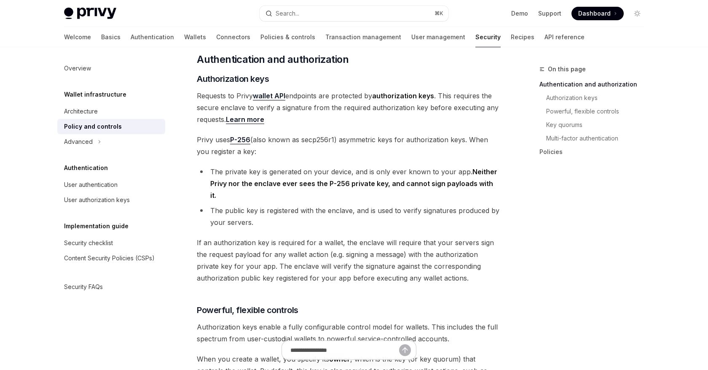
click at [353, 107] on span "Requests to Privy wallet API endpoints are protected by authorization keys . Th…" at bounding box center [349, 107] width 304 height 35
click at [392, 106] on span "Requests to Privy wallet API endpoints are protected by authorization keys . Th…" at bounding box center [349, 107] width 304 height 35
click at [437, 108] on span "Requests to Privy wallet API endpoints are protected by authorization keys . Th…" at bounding box center [349, 107] width 304 height 35
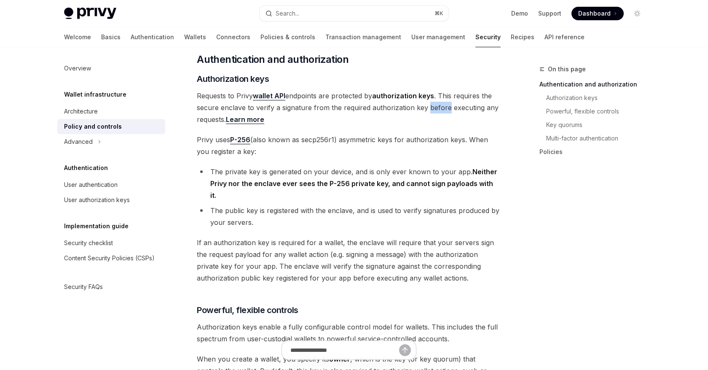
click at [460, 110] on span "Requests to Privy wallet API endpoints are protected by authorization keys . Th…" at bounding box center [349, 107] width 304 height 35
click at [345, 109] on span "Requests to Privy wallet API endpoints are protected by authorization keys . Th…" at bounding box center [349, 107] width 304 height 35
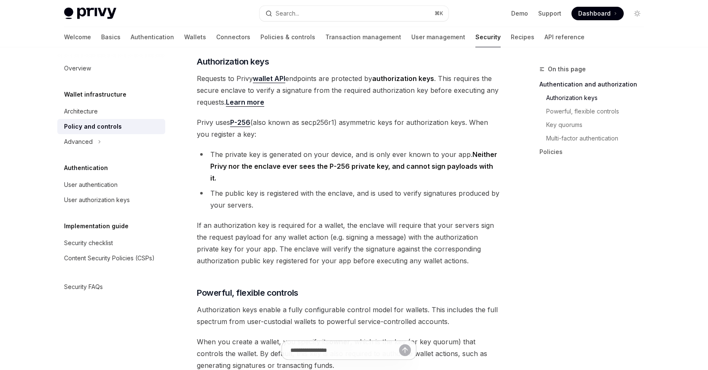
click at [223, 122] on span "Privy uses P-256 (also known as secp256r1) asymmetric keys for authorization ke…" at bounding box center [349, 128] width 304 height 24
click at [276, 123] on span "Privy uses P-256 (also known as secp256r1) asymmetric keys for authorization ke…" at bounding box center [349, 128] width 304 height 24
click at [324, 122] on span "Privy uses P-256 (also known as secp256r1) asymmetric keys for authorization ke…" at bounding box center [349, 128] width 304 height 24
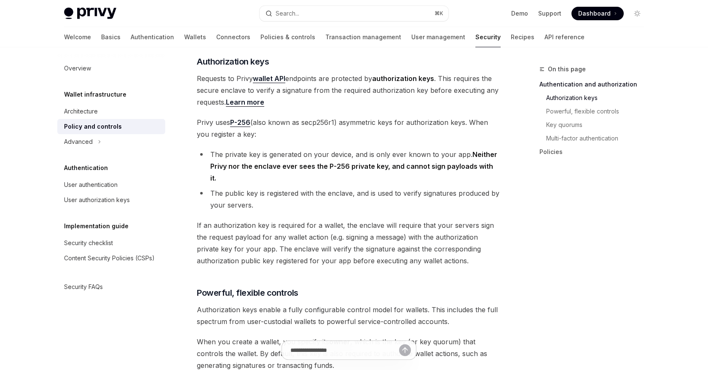
click at [324, 122] on span "Privy uses P-256 (also known as secp256r1) asymmetric keys for authorization ke…" at bounding box center [349, 128] width 304 height 24
click at [354, 122] on span "Privy uses P-256 (also known as secp256r1) asymmetric keys for authorization ke…" at bounding box center [349, 128] width 304 height 24
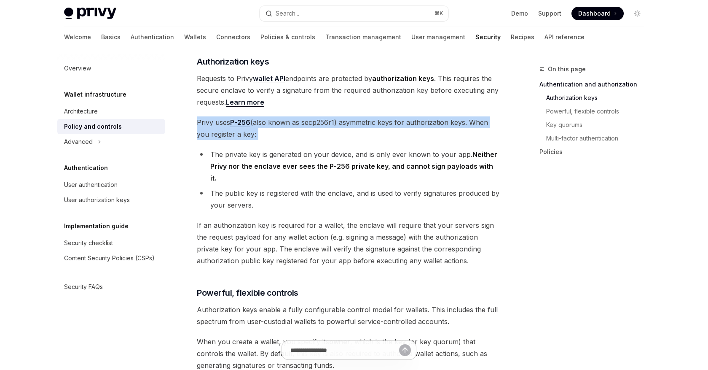
click at [214, 137] on span "Privy uses P-256 (also known as secp256r1) asymmetric keys for authorization ke…" at bounding box center [349, 128] width 304 height 24
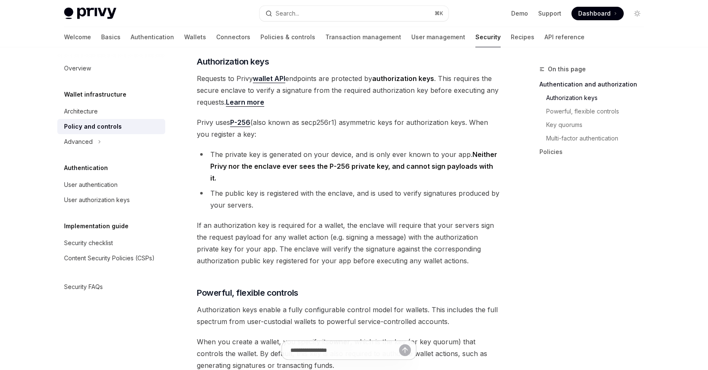
click at [214, 137] on span "Privy uses P-256 (also known as secp256r1) asymmetric keys for authorization ke…" at bounding box center [349, 128] width 304 height 24
click at [273, 140] on span "Privy uses P-256 (also known as secp256r1) asymmetric keys for authorization ke…" at bounding box center [349, 128] width 304 height 24
click at [237, 156] on li "The private key is generated on your device, and is only ever known to your app…" at bounding box center [349, 165] width 304 height 35
click at [287, 155] on li "The private key is generated on your device, and is only ever known to your app…" at bounding box center [349, 165] width 304 height 35
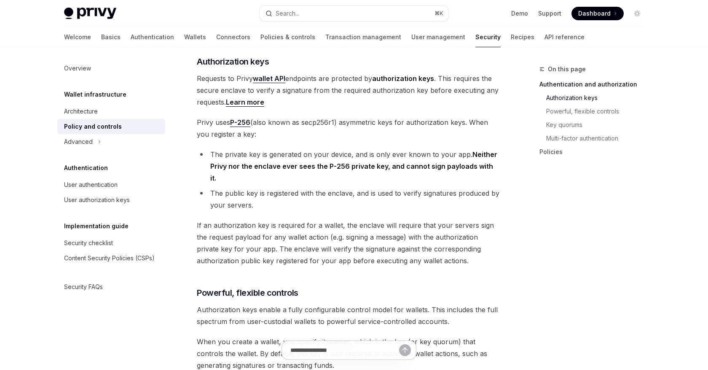
click at [287, 155] on li "The private key is generated on your device, and is only ever known to your app…" at bounding box center [349, 165] width 304 height 35
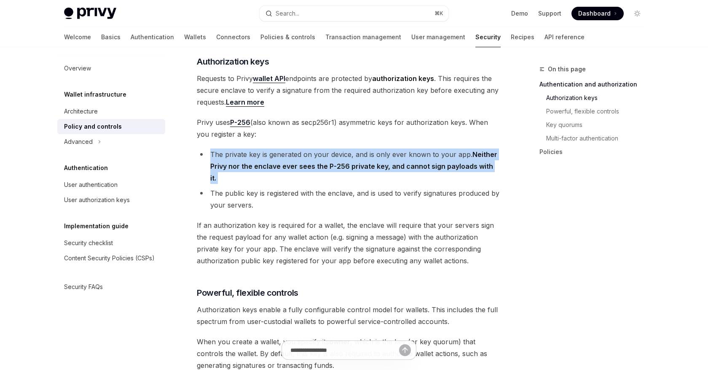
click at [407, 156] on li "The private key is generated on your device, and is only ever known to your app…" at bounding box center [349, 165] width 304 height 35
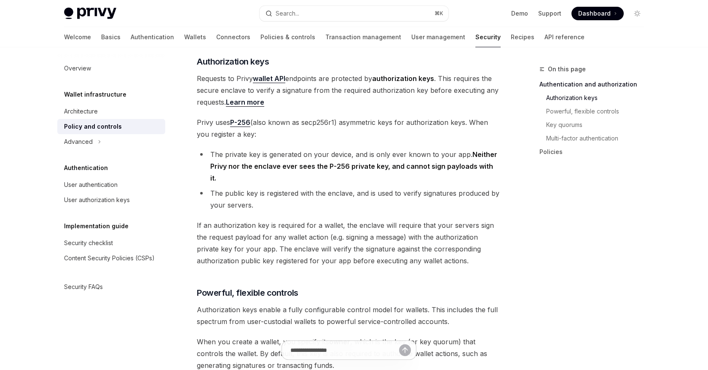
click at [407, 156] on li "The private key is generated on your device, and is only ever known to your app…" at bounding box center [349, 165] width 304 height 35
click at [220, 165] on strong "Neither Privy nor the enclave ever sees the P-256 private key, and cannot sign …" at bounding box center [353, 166] width 287 height 32
click at [277, 169] on strong "Neither Privy nor the enclave ever sees the P-256 private key, and cannot sign …" at bounding box center [353, 166] width 287 height 32
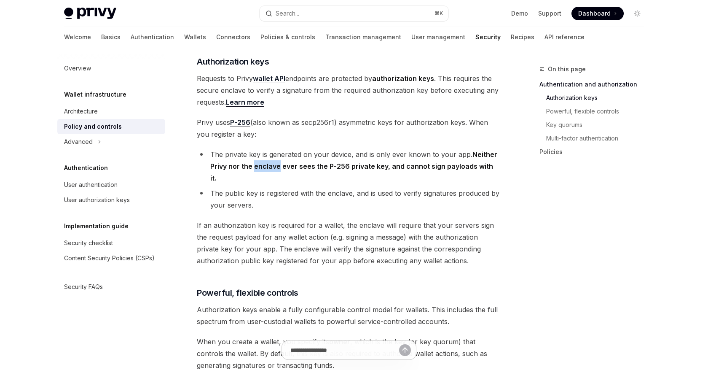
click at [390, 167] on strong "Neither Privy nor the enclave ever sees the P-256 private key, and cannot sign …" at bounding box center [353, 166] width 287 height 32
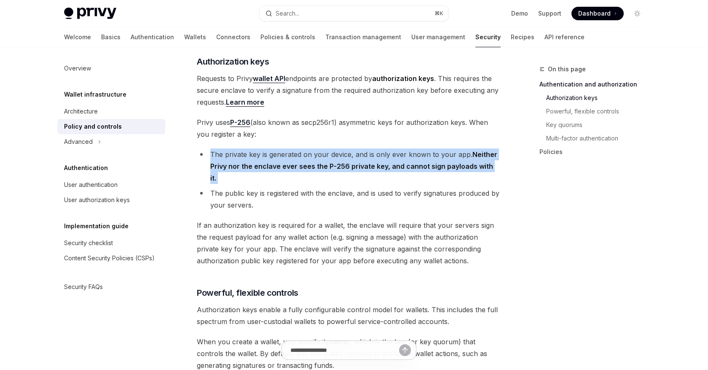
click at [255, 187] on li "The public key is registered with the enclave, and is used to verify signatures…" at bounding box center [349, 199] width 304 height 24
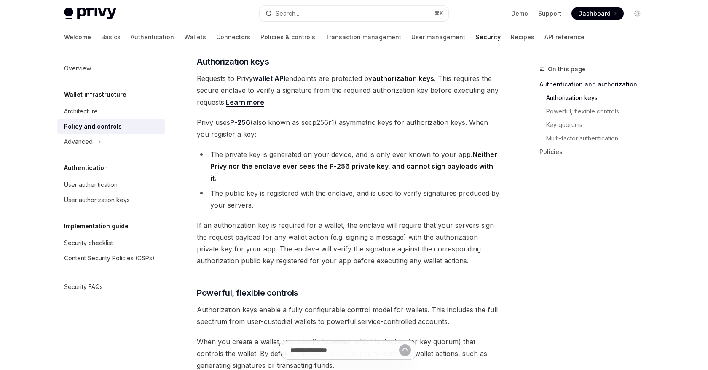
click at [255, 187] on li "The public key is registered with the enclave, and is used to verify signatures…" at bounding box center [349, 199] width 304 height 24
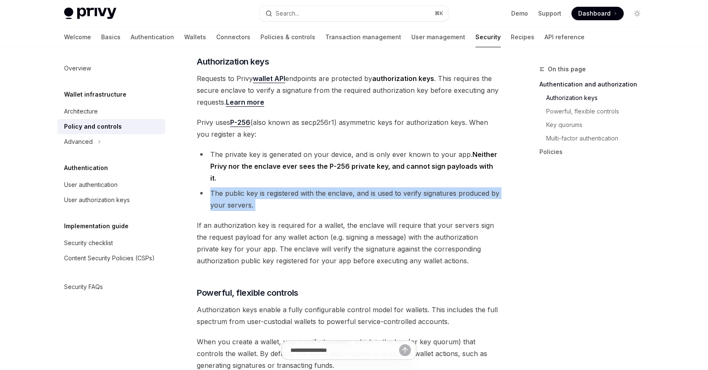
click at [282, 187] on li "The public key is registered with the enclave, and is used to verify signatures…" at bounding box center [349, 199] width 304 height 24
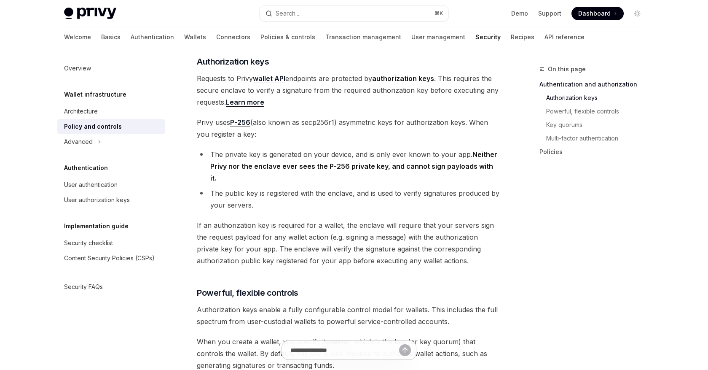
click at [282, 187] on li "The public key is registered with the enclave, and is used to verify signatures…" at bounding box center [349, 199] width 304 height 24
click at [323, 187] on li "The public key is registered with the enclave, and is used to verify signatures…" at bounding box center [349, 199] width 304 height 24
click at [389, 187] on li "The public key is registered with the enclave, and is used to verify signatures…" at bounding box center [349, 199] width 304 height 24
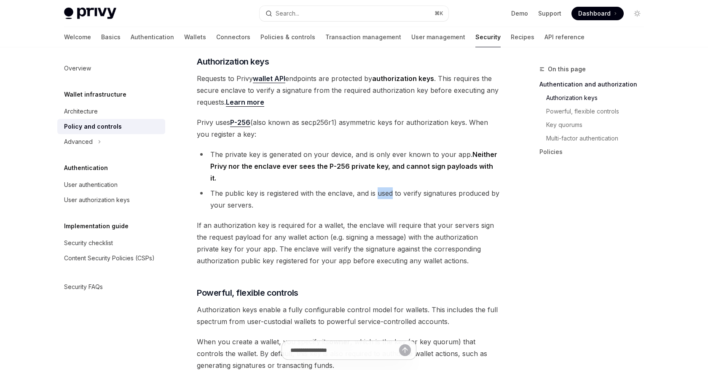
click at [439, 187] on li "The public key is registered with the enclave, and is used to verify signatures…" at bounding box center [349, 199] width 304 height 24
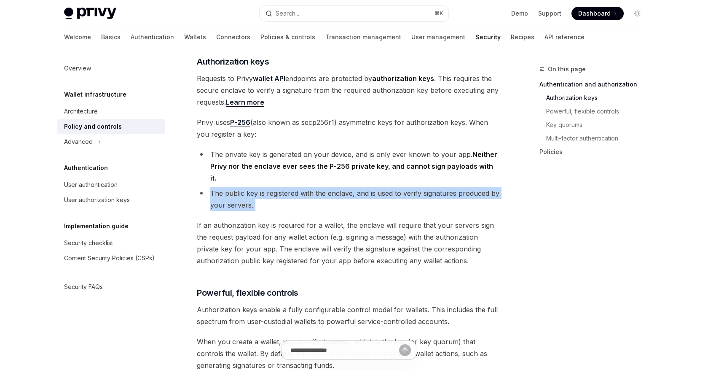
click at [344, 219] on span "If an authorization key is required for a wallet, the enclave will require that…" at bounding box center [349, 242] width 304 height 47
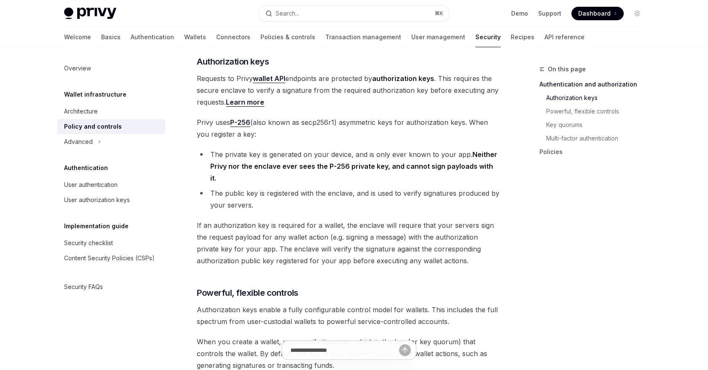
click at [238, 219] on span "If an authorization key is required for a wallet, the enclave will require that…" at bounding box center [349, 242] width 304 height 47
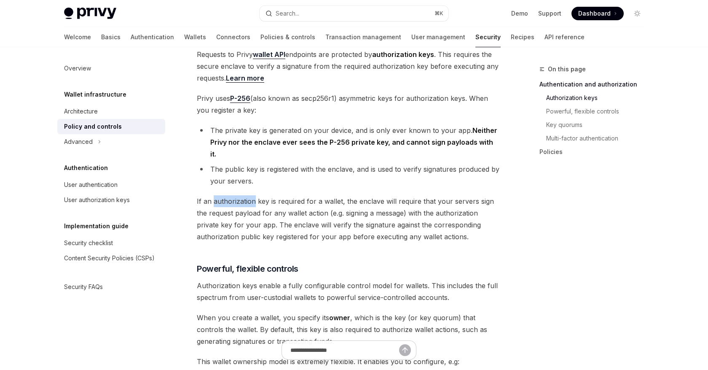
scroll to position [220, 0]
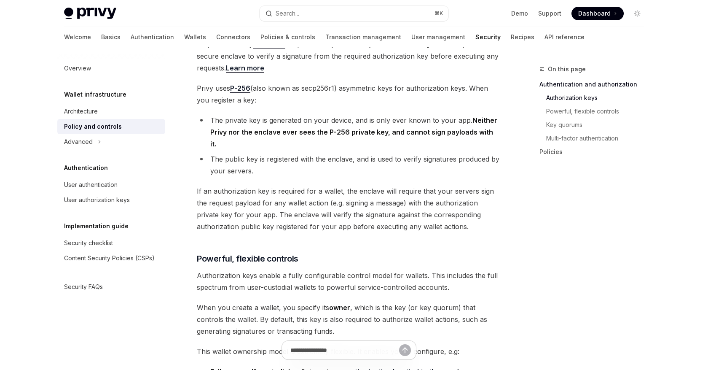
click at [330, 185] on span "If an authorization key is required for a wallet, the enclave will require that…" at bounding box center [349, 208] width 304 height 47
click at [365, 185] on span "If an authorization key is required for a wallet, the enclave will require that…" at bounding box center [349, 208] width 304 height 47
click at [399, 185] on span "If an authorization key is required for a wallet, the enclave will require that…" at bounding box center [349, 208] width 304 height 47
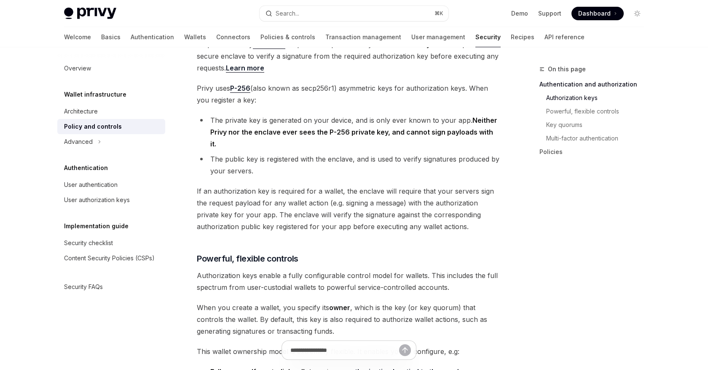
click at [399, 185] on span "If an authorization key is required for a wallet, the enclave will require that…" at bounding box center [349, 208] width 304 height 47
click at [432, 185] on span "If an authorization key is required for a wallet, the enclave will require that…" at bounding box center [349, 208] width 304 height 47
click at [454, 185] on span "If an authorization key is required for a wallet, the enclave will require that…" at bounding box center [349, 208] width 304 height 47
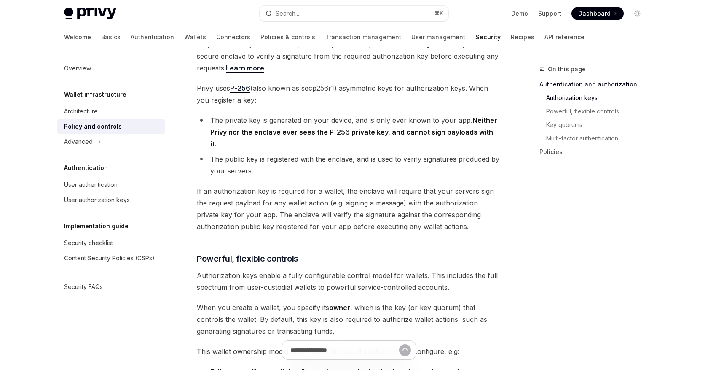
click at [231, 192] on span "If an authorization key is required for a wallet, the enclave will require that…" at bounding box center [349, 208] width 304 height 47
click at [299, 191] on span "If an authorization key is required for a wallet, the enclave will require that…" at bounding box center [349, 208] width 304 height 47
click at [341, 193] on span "If an authorization key is required for a wallet, the enclave will require that…" at bounding box center [349, 208] width 304 height 47
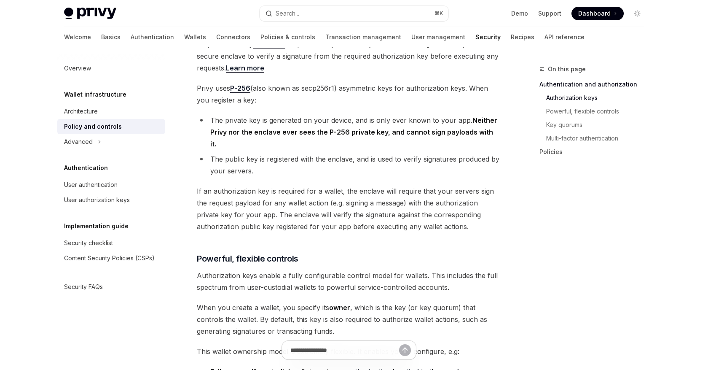
click at [341, 193] on span "If an authorization key is required for a wallet, the enclave will require that…" at bounding box center [349, 208] width 304 height 47
click at [360, 192] on span "If an authorization key is required for a wallet, the enclave will require that…" at bounding box center [349, 208] width 304 height 47
click at [395, 191] on span "If an authorization key is required for a wallet, the enclave will require that…" at bounding box center [349, 208] width 304 height 47
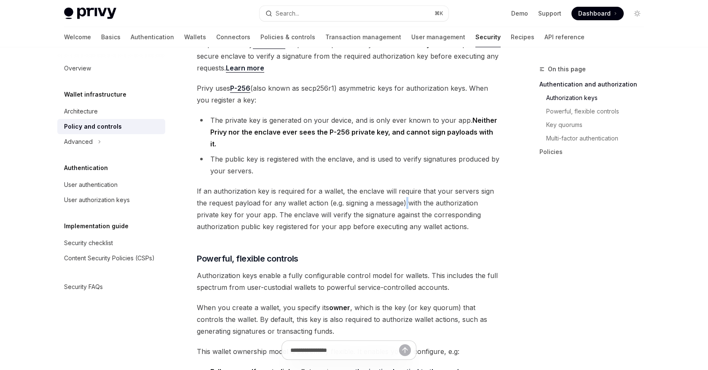
click at [417, 191] on span "If an authorization key is required for a wallet, the enclave will require that…" at bounding box center [349, 208] width 304 height 47
click at [439, 191] on span "If an authorization key is required for a wallet, the enclave will require that…" at bounding box center [349, 208] width 304 height 47
click at [217, 204] on span "If an authorization key is required for a wallet, the enclave will require that…" at bounding box center [349, 208] width 304 height 47
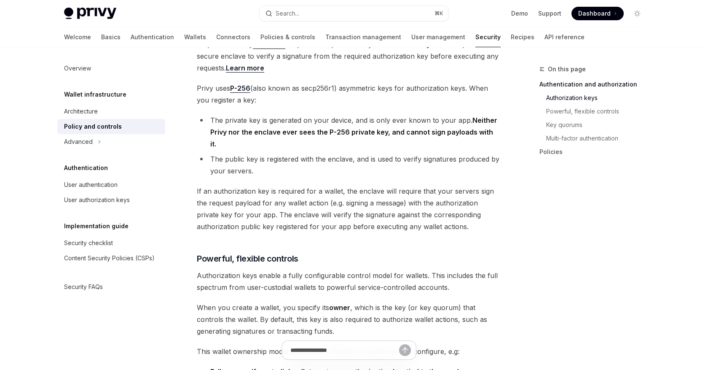
click at [217, 204] on span "If an authorization key is required for a wallet, the enclave will require that…" at bounding box center [349, 208] width 304 height 47
click at [247, 203] on span "If an authorization key is required for a wallet, the enclave will require that…" at bounding box center [349, 208] width 304 height 47
click at [266, 204] on span "If an authorization key is required for a wallet, the enclave will require that…" at bounding box center [349, 208] width 304 height 47
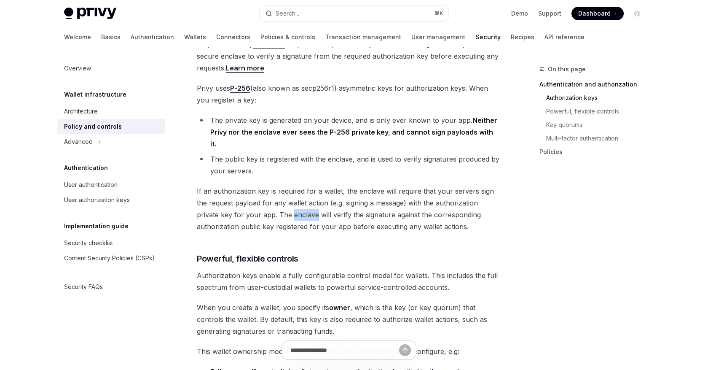
click at [297, 202] on span "If an authorization key is required for a wallet, the enclave will require that…" at bounding box center [349, 208] width 304 height 47
click at [351, 201] on span "If an authorization key is required for a wallet, the enclave will require that…" at bounding box center [349, 208] width 304 height 47
click at [386, 203] on span "If an authorization key is required for a wallet, the enclave will require that…" at bounding box center [349, 208] width 304 height 47
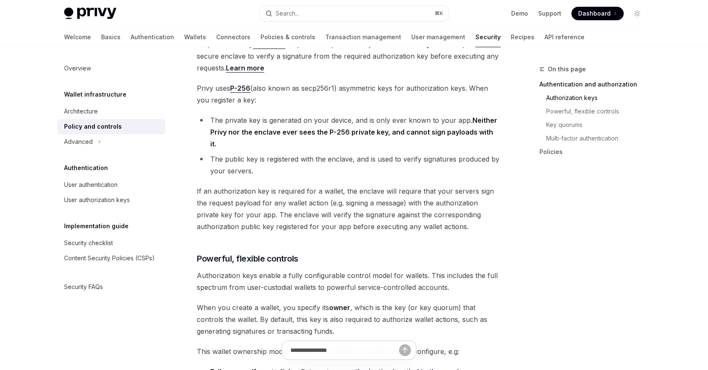
click at [386, 203] on span "If an authorization key is required for a wallet, the enclave will require that…" at bounding box center [349, 208] width 304 height 47
click at [425, 205] on span "If an authorization key is required for a wallet, the enclave will require that…" at bounding box center [349, 208] width 304 height 47
click at [464, 204] on span "If an authorization key is required for a wallet, the enclave will require that…" at bounding box center [349, 208] width 304 height 47
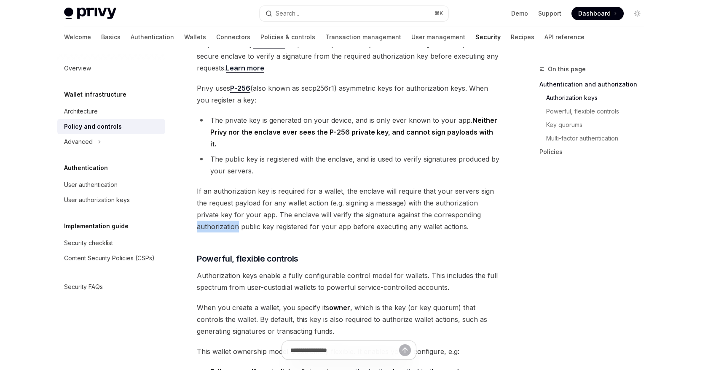
click at [363, 217] on span "If an authorization key is required for a wallet, the enclave will require that…" at bounding box center [349, 208] width 304 height 47
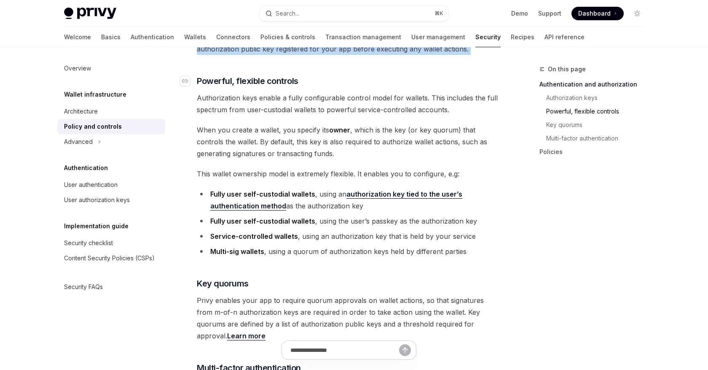
click at [263, 75] on span "Powerful, flexible controls" at bounding box center [248, 81] width 102 height 12
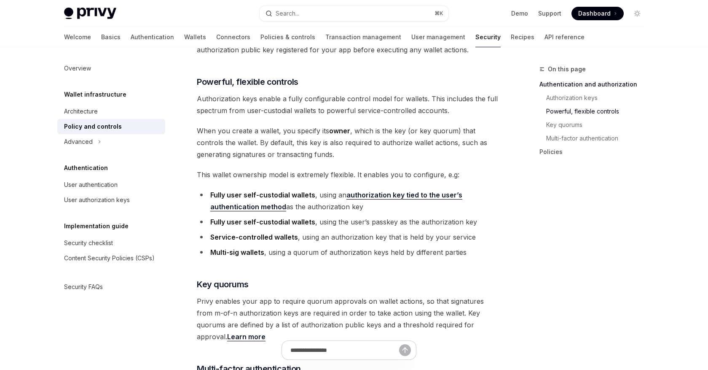
click at [270, 93] on span "Authorization keys enable a fully configurable control model for wallets. This …" at bounding box center [349, 105] width 304 height 24
click at [320, 93] on span "Authorization keys enable a fully configurable control model for wallets. This …" at bounding box center [349, 105] width 304 height 24
click at [355, 93] on span "Authorization keys enable a fully configurable control model for wallets. This …" at bounding box center [349, 105] width 304 height 24
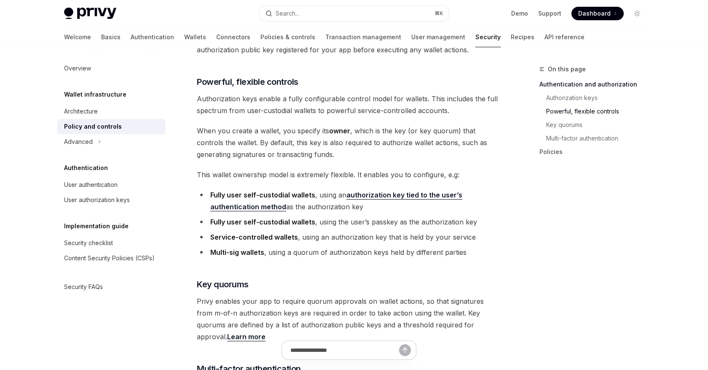
click at [355, 93] on span "Authorization keys enable a fully configurable control model for wallets. This …" at bounding box center [349, 105] width 304 height 24
click at [409, 93] on span "Authorization keys enable a fully configurable control model for wallets. This …" at bounding box center [349, 105] width 304 height 24
click at [453, 93] on span "Authorization keys enable a fully configurable control model for wallets. This …" at bounding box center [349, 105] width 304 height 24
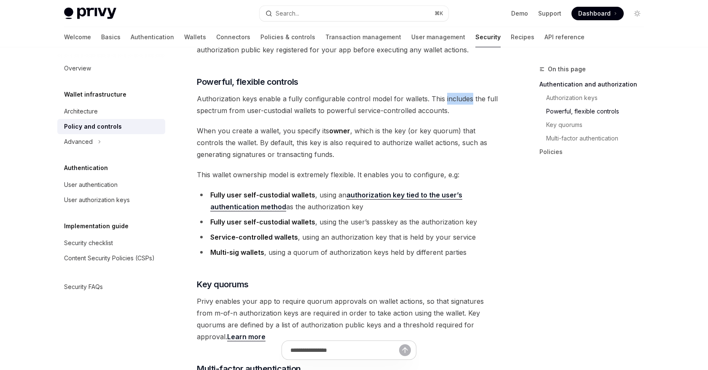
click at [230, 101] on span "Authorization keys enable a fully configurable control model for wallets. This …" at bounding box center [349, 105] width 304 height 24
click at [205, 100] on span "Authorization keys enable a fully configurable control model for wallets. This …" at bounding box center [349, 105] width 304 height 24
click at [230, 102] on span "Authorization keys enable a fully configurable control model for wallets. This …" at bounding box center [349, 105] width 304 height 24
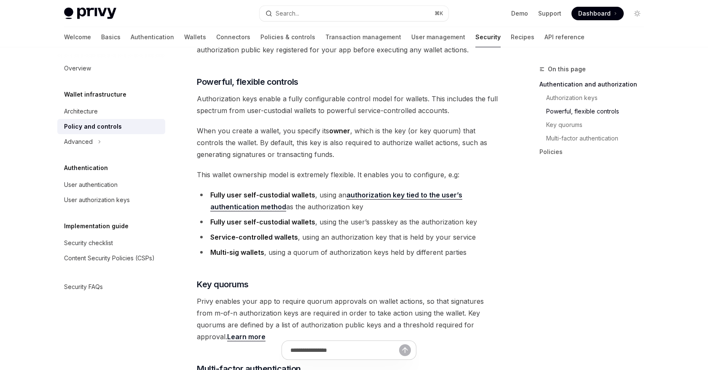
click at [255, 102] on span "Authorization keys enable a fully configurable control model for wallets. This …" at bounding box center [349, 105] width 304 height 24
click at [278, 100] on span "Authorization keys enable a fully configurable control model for wallets. This …" at bounding box center [349, 105] width 304 height 24
click at [303, 100] on span "Authorization keys enable a fully configurable control model for wallets. This …" at bounding box center [349, 105] width 304 height 24
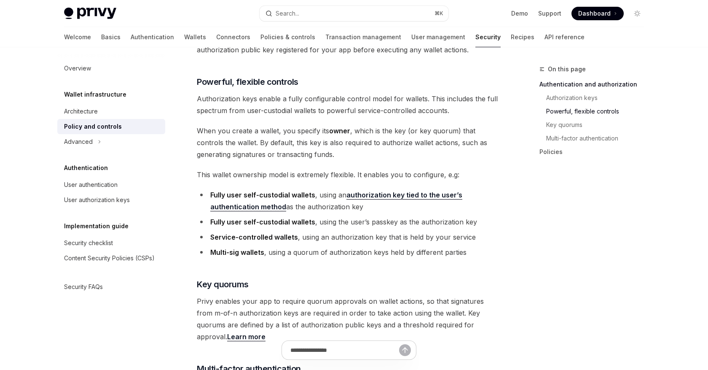
click at [303, 100] on span "Authorization keys enable a fully configurable control model for wallets. This …" at bounding box center [349, 105] width 304 height 24
click at [339, 102] on span "Authorization keys enable a fully configurable control model for wallets. This …" at bounding box center [349, 105] width 304 height 24
click at [364, 101] on span "Authorization keys enable a fully configurable control model for wallets. This …" at bounding box center [349, 105] width 304 height 24
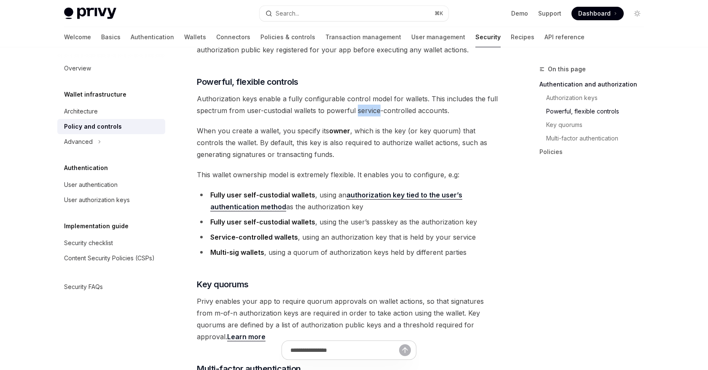
click at [423, 104] on span "Authorization keys enable a fully configurable control model for wallets. This …" at bounding box center [349, 105] width 304 height 24
click at [447, 102] on span "Authorization keys enable a fully configurable control model for wallets. This …" at bounding box center [349, 105] width 304 height 24
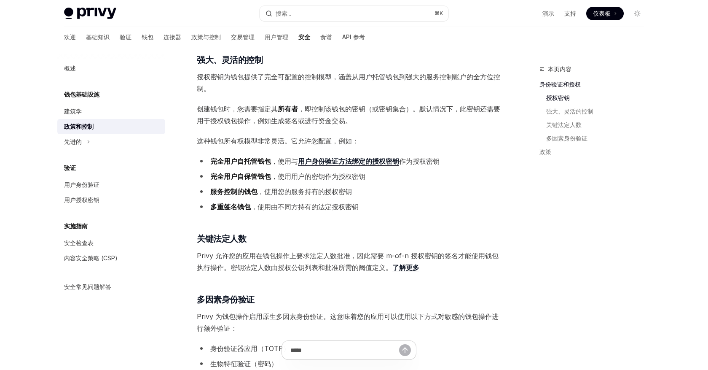
scroll to position [328, 0]
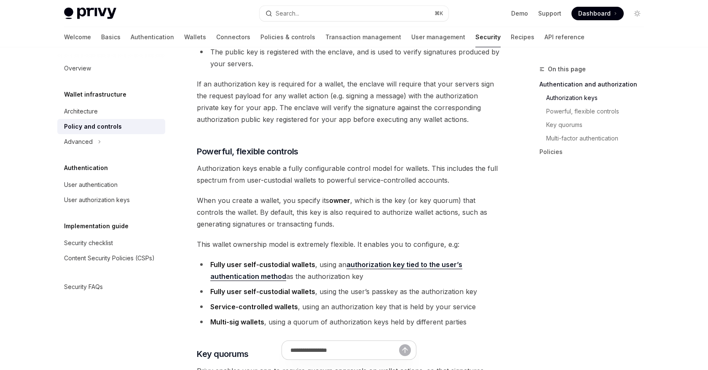
click at [276, 112] on span "If an authorization key is required for a wallet, the enclave will require that…" at bounding box center [349, 101] width 304 height 47
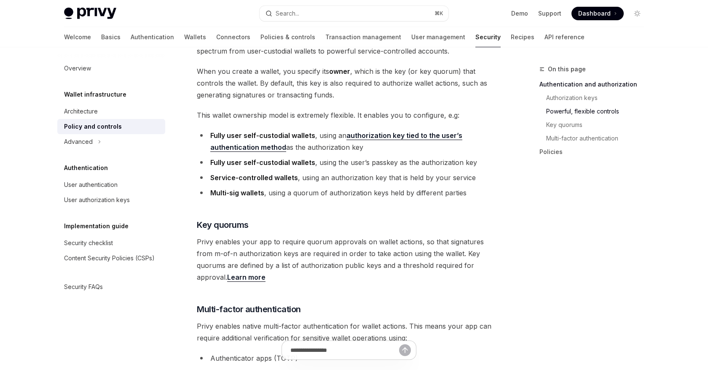
scroll to position [459, 0]
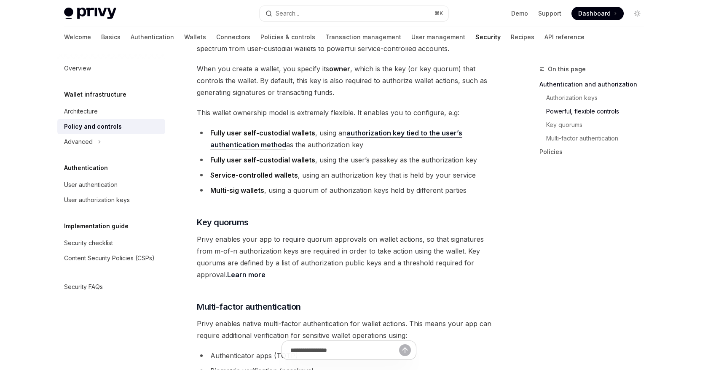
click at [240, 63] on span "When you create a wallet, you specify its owner , which is the key (or key quor…" at bounding box center [349, 80] width 304 height 35
click at [307, 63] on span "When you create a wallet, you specify its owner , which is the key (or key quor…" at bounding box center [349, 80] width 304 height 35
click at [224, 70] on span "When you create a wallet, you specify its owner , which is the key (or key quor…" at bounding box center [349, 80] width 304 height 35
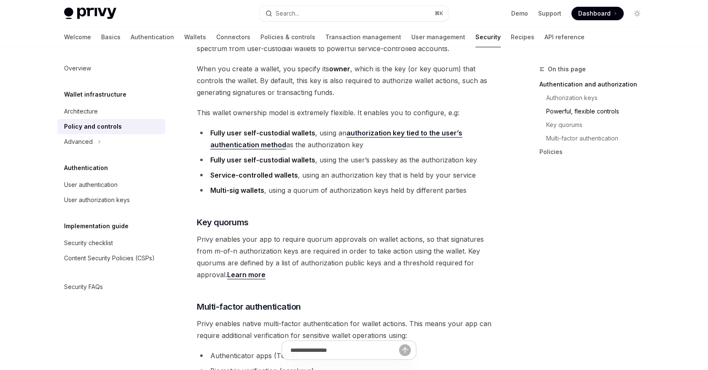
click at [224, 70] on span "When you create a wallet, you specify its owner , which is the key (or key quor…" at bounding box center [349, 80] width 304 height 35
click at [249, 72] on span "When you create a wallet, you specify its owner , which is the key (or key quor…" at bounding box center [349, 80] width 304 height 35
click at [328, 74] on span "When you create a wallet, you specify its owner , which is the key (or key quor…" at bounding box center [349, 80] width 304 height 35
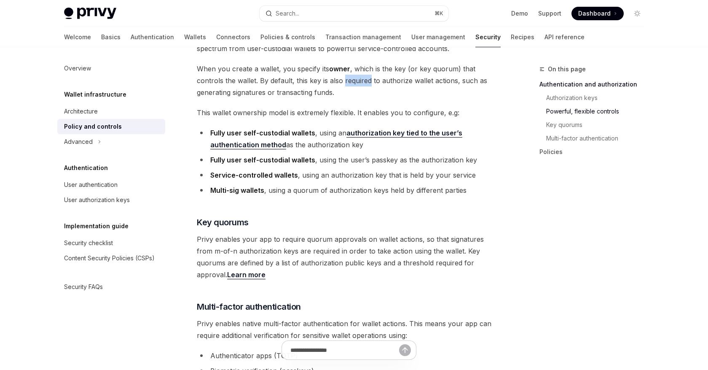
click at [366, 71] on span "When you create a wallet, you specify its owner , which is the key (or key quor…" at bounding box center [349, 80] width 304 height 35
click at [390, 72] on span "When you create a wallet, you specify its owner , which is the key (or key quor…" at bounding box center [349, 80] width 304 height 35
click at [409, 70] on span "When you create a wallet, you specify its owner , which is the key (or key quor…" at bounding box center [349, 80] width 304 height 35
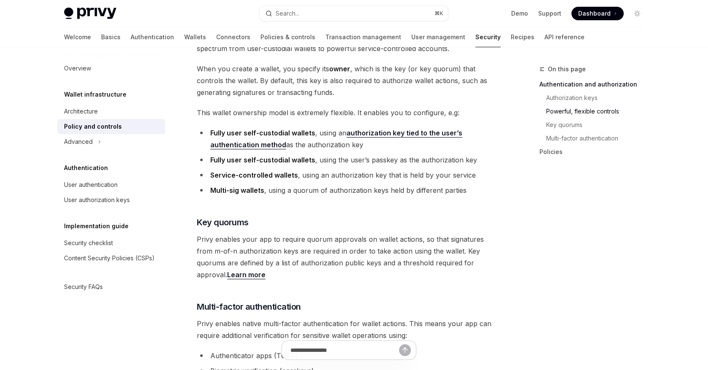
click at [409, 70] on span "When you create a wallet, you specify its owner , which is the key (or key quor…" at bounding box center [349, 80] width 304 height 35
click at [212, 79] on span "When you create a wallet, you specify its owner , which is the key (or key quor…" at bounding box center [349, 80] width 304 height 35
click at [243, 83] on span "When you create a wallet, you specify its owner , which is the key (or key quor…" at bounding box center [349, 80] width 304 height 35
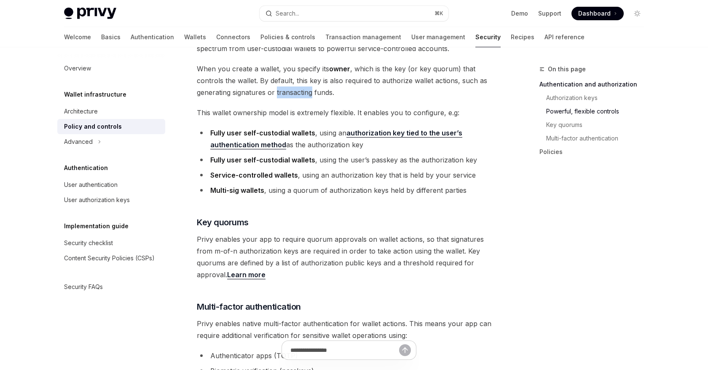
click at [258, 83] on span "When you create a wallet, you specify its owner , which is the key (or key quor…" at bounding box center [349, 80] width 304 height 35
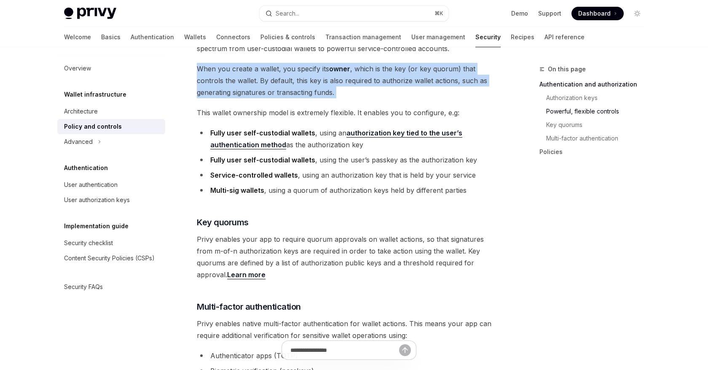
click at [247, 107] on span "This wallet ownership model is extremely flexible. It enables you to configure,…" at bounding box center [349, 113] width 304 height 12
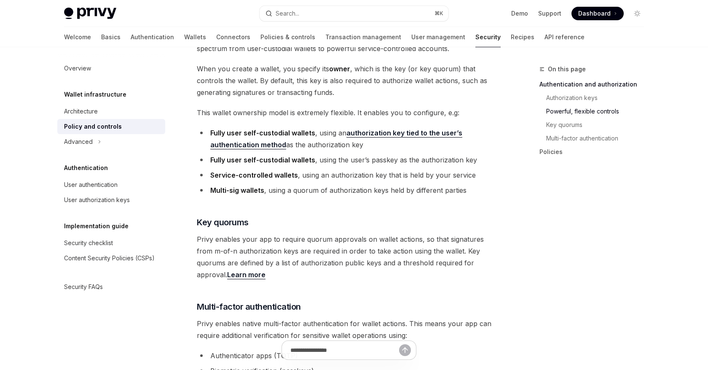
click at [247, 107] on span "This wallet ownership model is extremely flexible. It enables you to configure,…" at bounding box center [349, 113] width 304 height 12
click at [295, 107] on span "This wallet ownership model is extremely flexible. It enables you to configure,…" at bounding box center [349, 113] width 304 height 12
click at [312, 107] on span "This wallet ownership model is extremely flexible. It enables you to configure,…" at bounding box center [349, 113] width 304 height 12
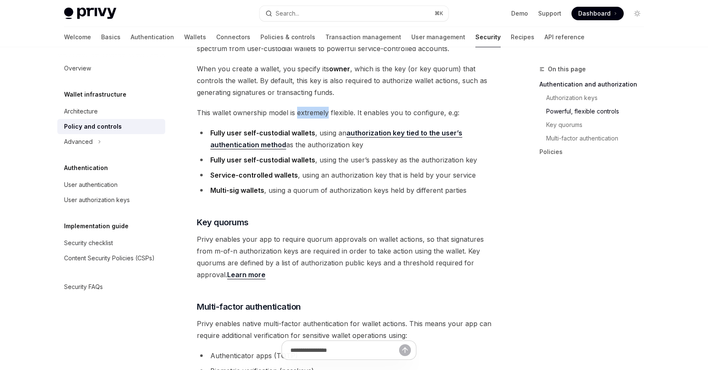
click at [312, 107] on span "This wallet ownership model is extremely flexible. It enables you to configure,…" at bounding box center [349, 113] width 304 height 12
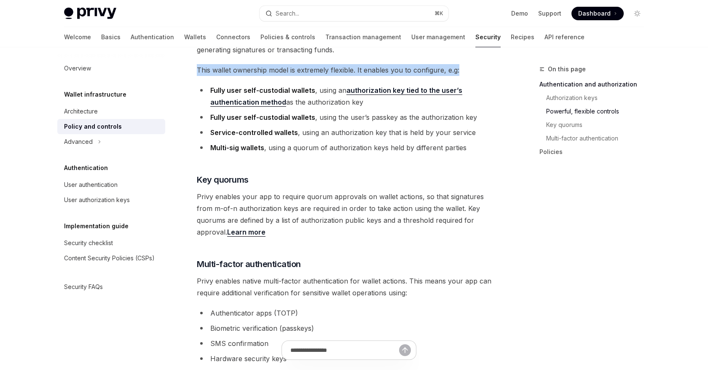
scroll to position [499, 0]
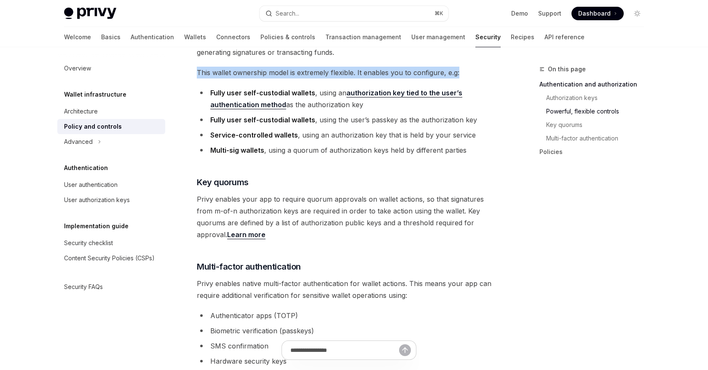
click at [234, 89] on strong "Fully user self-custodial wallets" at bounding box center [262, 93] width 105 height 8
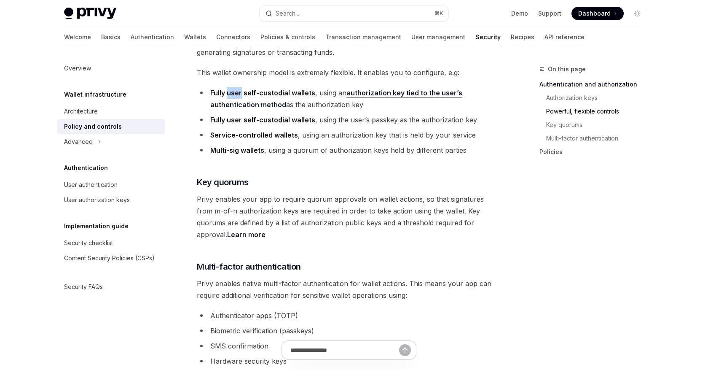
click at [234, 89] on strong "Fully user self-custodial wallets" at bounding box center [262, 93] width 105 height 8
click at [302, 89] on strong "Fully user self-custodial wallets" at bounding box center [262, 93] width 105 height 8
click at [326, 87] on li "Fully user self-custodial wallets , using an authorization key tied to the user…" at bounding box center [349, 99] width 304 height 24
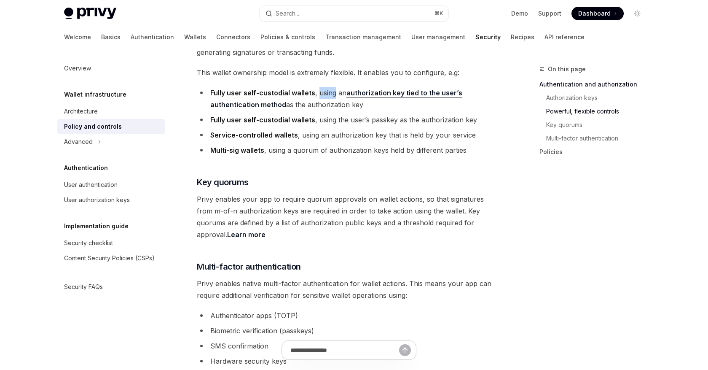
click at [314, 91] on li "Fully user self-custodial wallets , using an authorization key tied to the user…" at bounding box center [349, 99] width 304 height 24
click at [330, 87] on li "Fully user self-custodial wallets , using an authorization key tied to the user…" at bounding box center [349, 99] width 304 height 24
click at [298, 93] on li "Fully user self-custodial wallets , using an authorization key tied to the user…" at bounding box center [349, 99] width 304 height 24
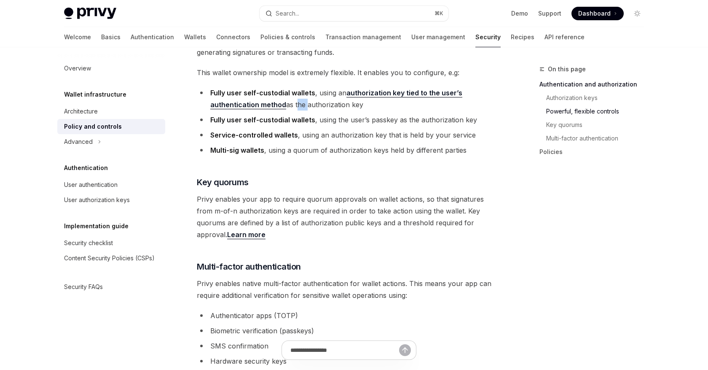
click at [326, 114] on li "Fully user self-custodial wallets , using the user’s passkey as the authorizati…" at bounding box center [349, 120] width 304 height 12
click at [387, 114] on li "Fully user self-custodial wallets , using the user’s passkey as the authorizati…" at bounding box center [349, 120] width 304 height 12
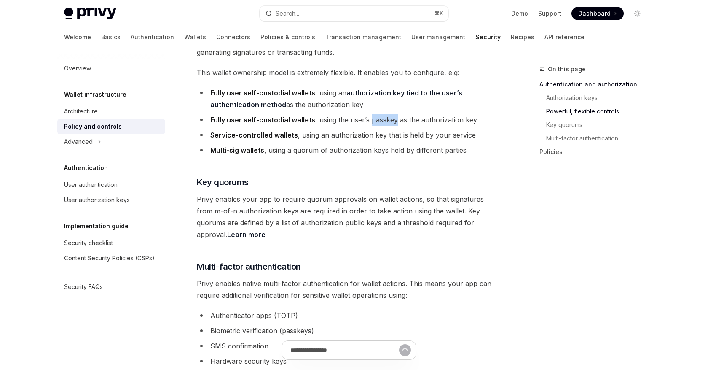
click at [317, 129] on li "Service-controlled wallets , using an authorization key that is held by your se…" at bounding box center [349, 135] width 304 height 12
click at [346, 129] on li "Service-controlled wallets , using an authorization key that is held by your se…" at bounding box center [349, 135] width 304 height 12
click at [336, 144] on li "Multi-sig wallets , using a quorum of authorization keys held by different part…" at bounding box center [349, 150] width 304 height 12
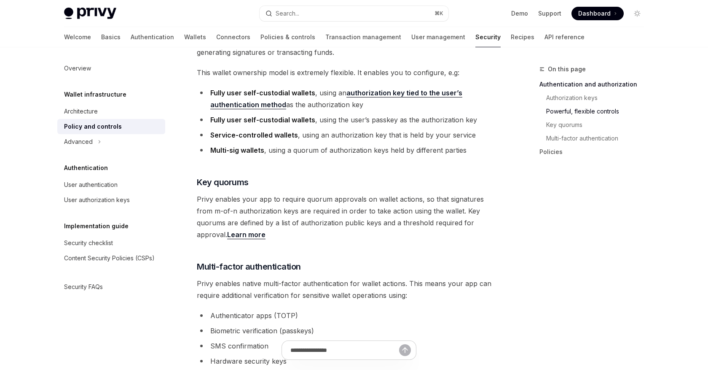
click at [336, 144] on li "Multi-sig wallets , using a quorum of authorization keys held by different part…" at bounding box center [349, 150] width 304 height 12
click at [300, 262] on div "[PERSON_NAME] wallet API is secured with tamper-proof cryptographic authorizati…" at bounding box center [349, 232] width 304 height 1250
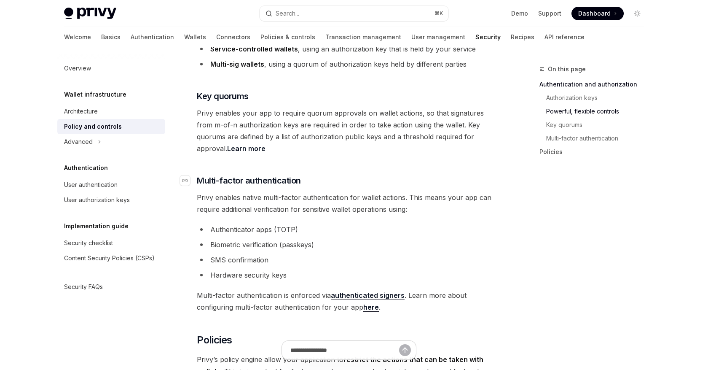
click at [261, 174] on span "Multi-factor authentication" at bounding box center [249, 180] width 104 height 12
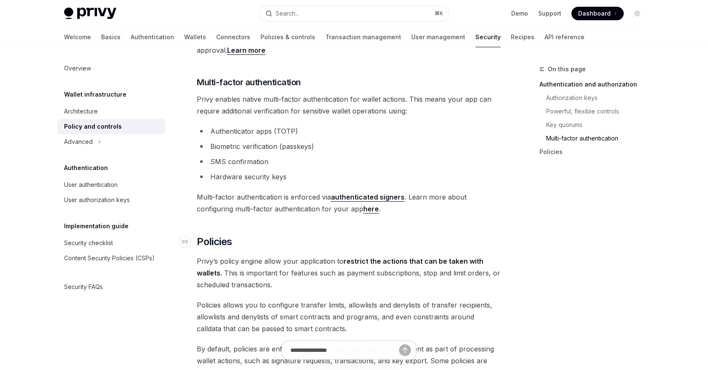
click at [246, 235] on h2 "​ Policies" at bounding box center [349, 241] width 304 height 13
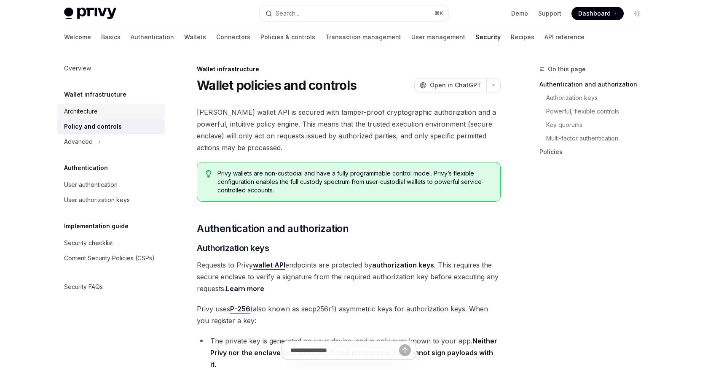
click at [98, 109] on div "Architecture" at bounding box center [81, 111] width 34 height 10
type textarea "*"
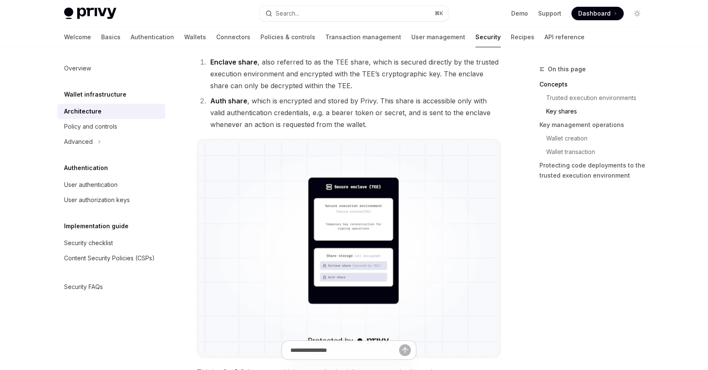
scroll to position [603, 0]
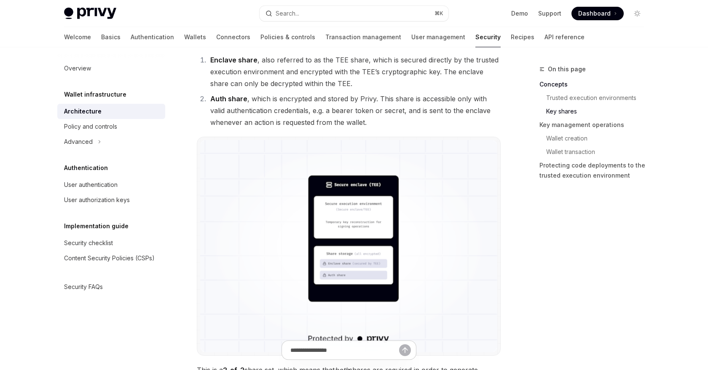
click at [361, 125] on li "Auth share , which is encrypted and stored by Privy. This share is accessible o…" at bounding box center [354, 110] width 293 height 35
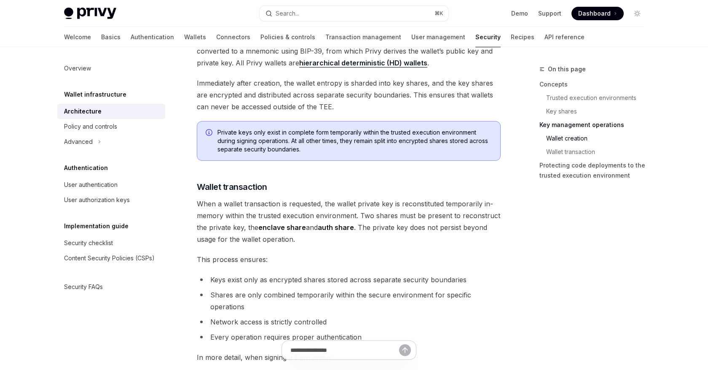
scroll to position [1078, 0]
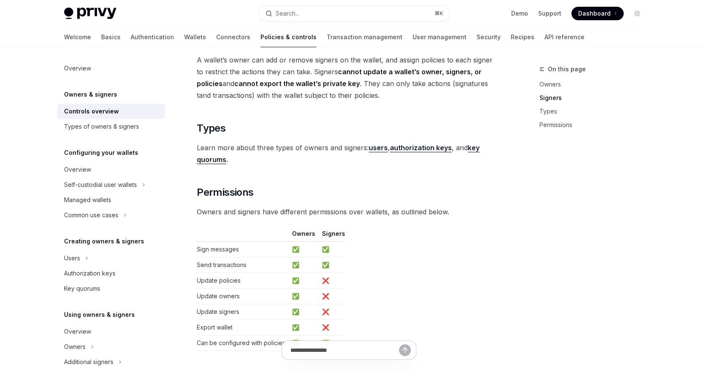
scroll to position [610, 0]
